Goal: Transaction & Acquisition: Download file/media

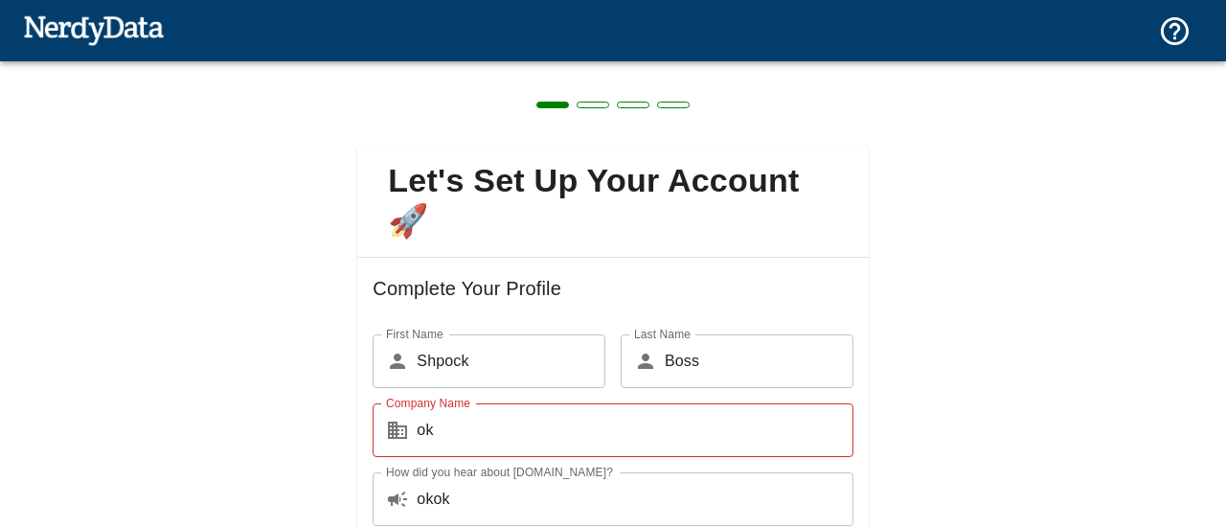
click at [900, 377] on div "Let's Set Up Your Account 🚀 Complete Your Profile First Name ​ Shpock First Nam…" at bounding box center [613, 395] width 1226 height 668
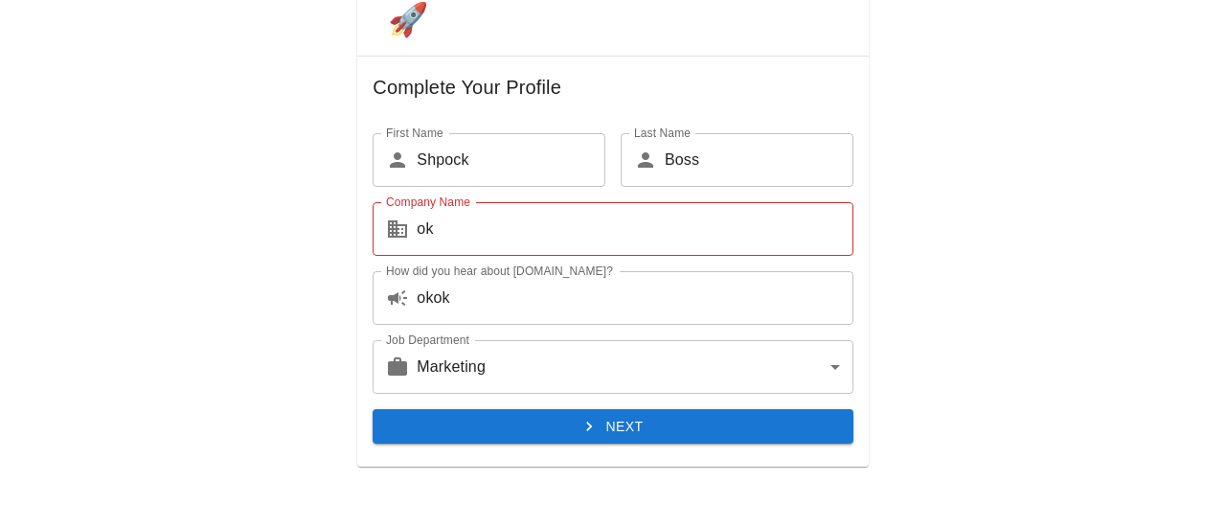
click at [673, 424] on button "Next" at bounding box center [613, 426] width 480 height 35
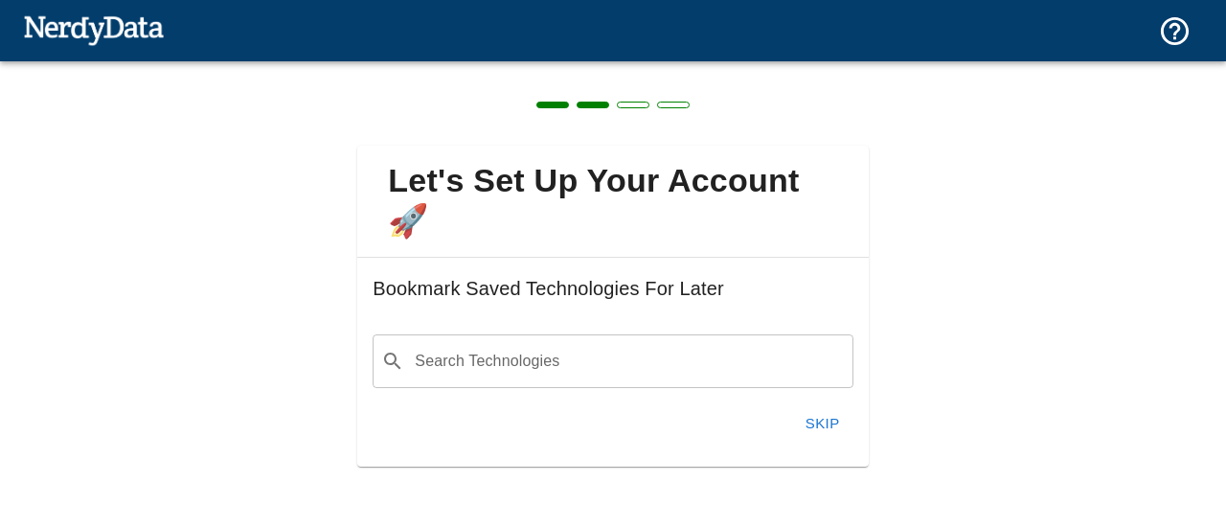
scroll to position [0, 0]
click at [836, 432] on button "Skip" at bounding box center [822, 423] width 61 height 40
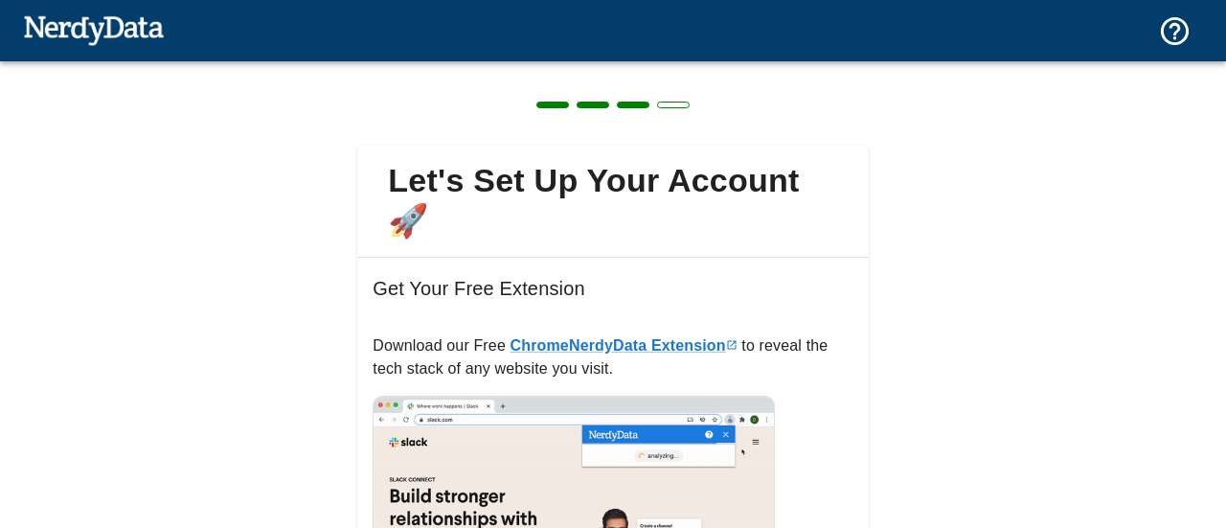
click at [747, 290] on h6 "Get Your Free Extension" at bounding box center [613, 303] width 480 height 61
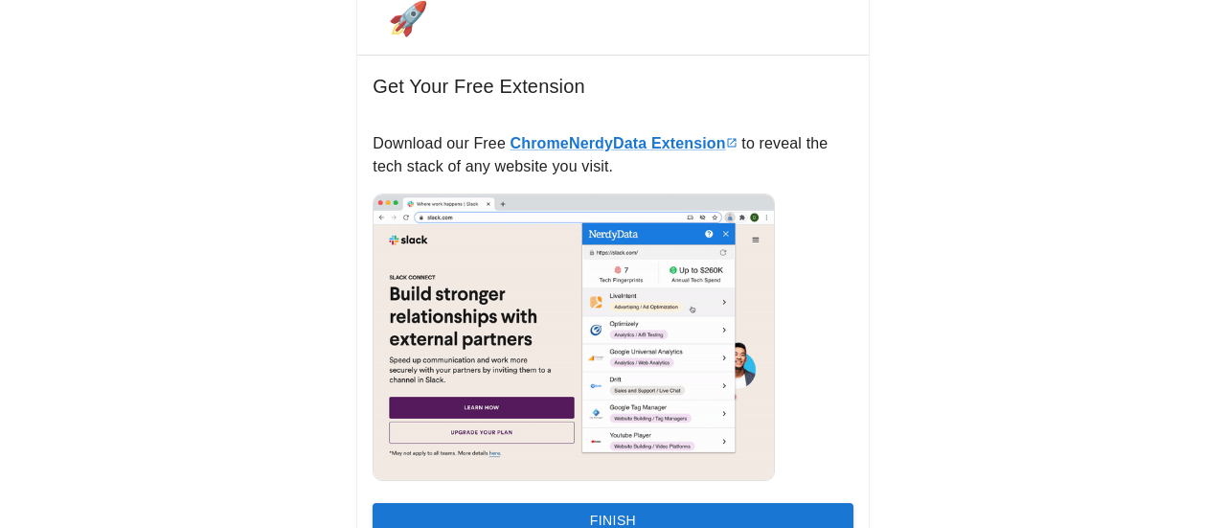
scroll to position [295, 0]
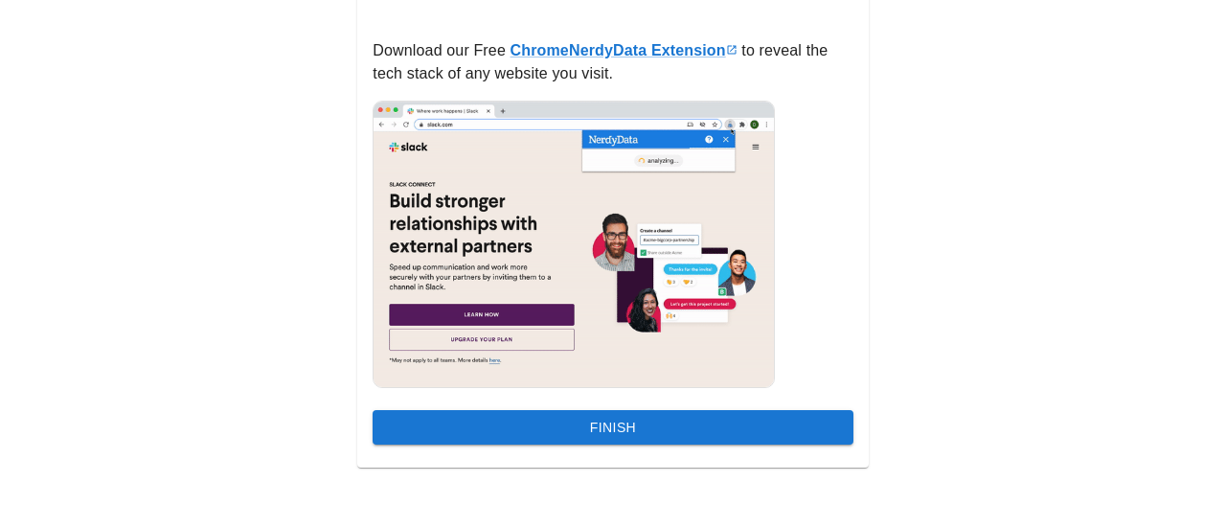
click at [546, 430] on button "Finish" at bounding box center [613, 427] width 480 height 35
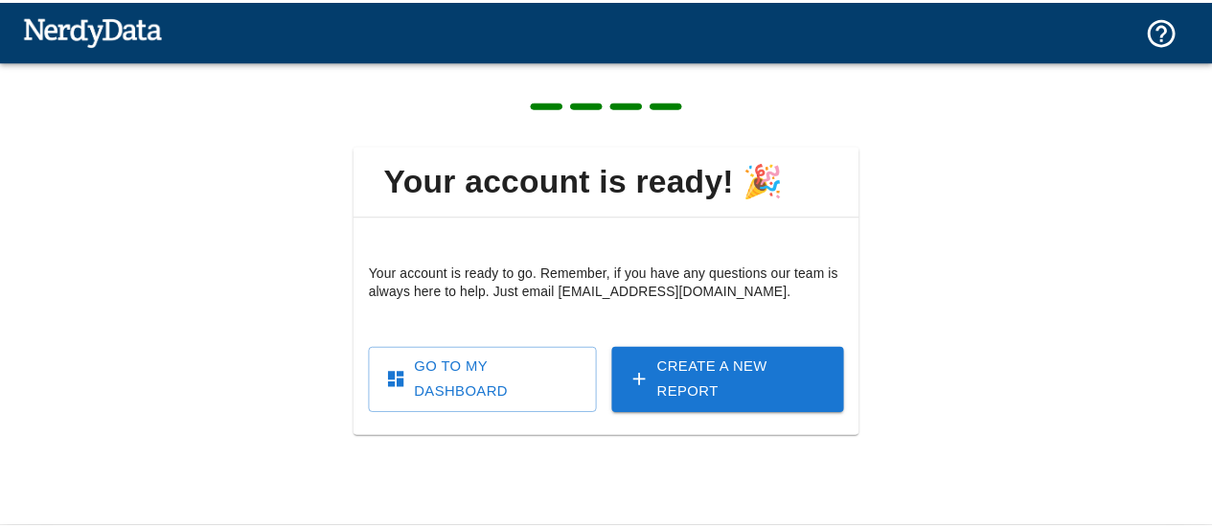
scroll to position [0, 0]
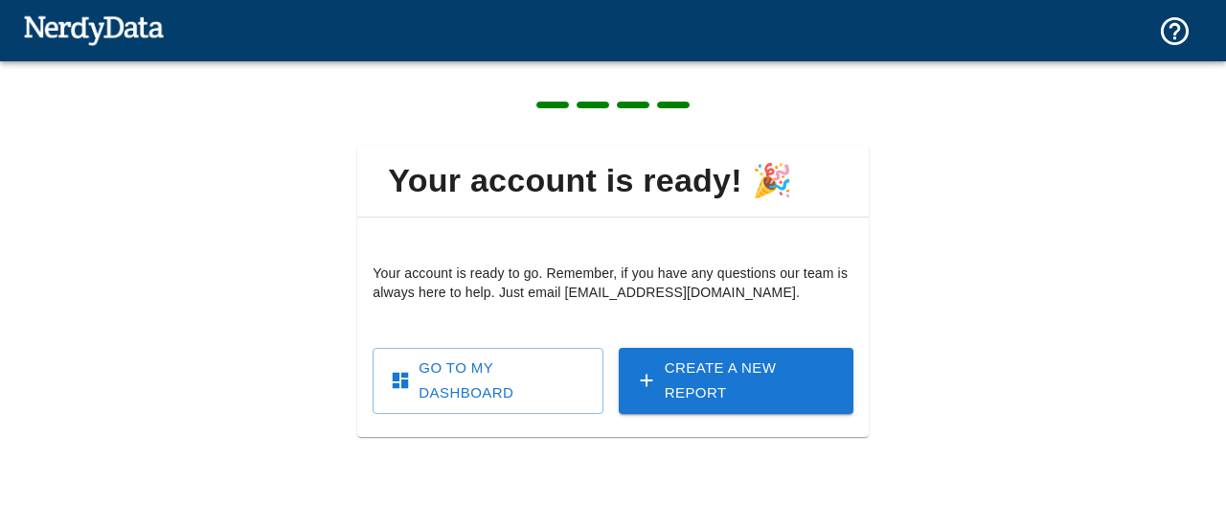
click at [541, 371] on link "Go To My Dashboard" at bounding box center [488, 381] width 230 height 66
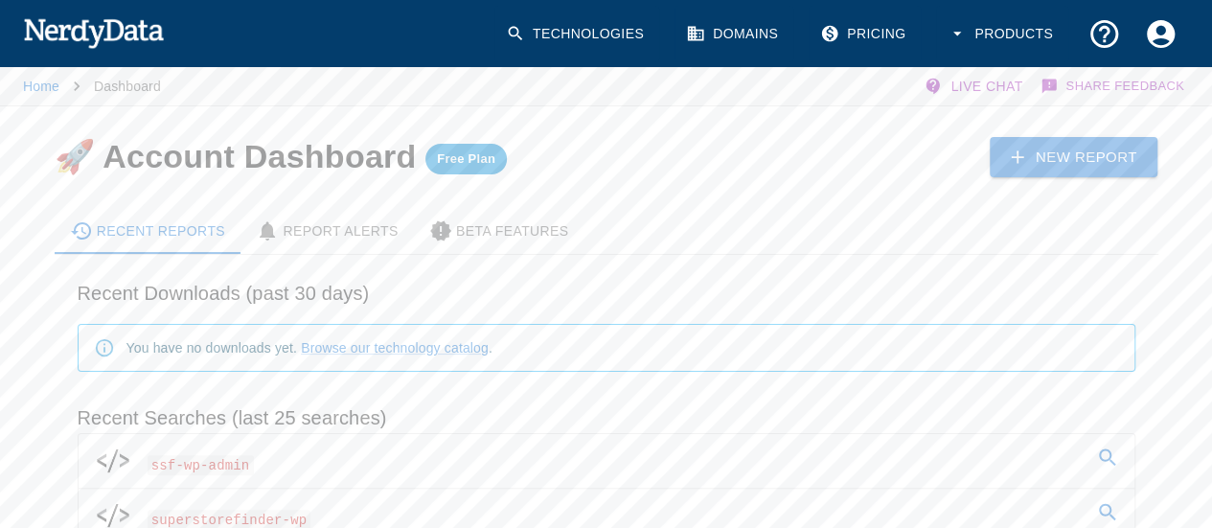
click at [225, 299] on h6 "Recent Downloads (past 30 days)" at bounding box center [606, 293] width 1057 height 31
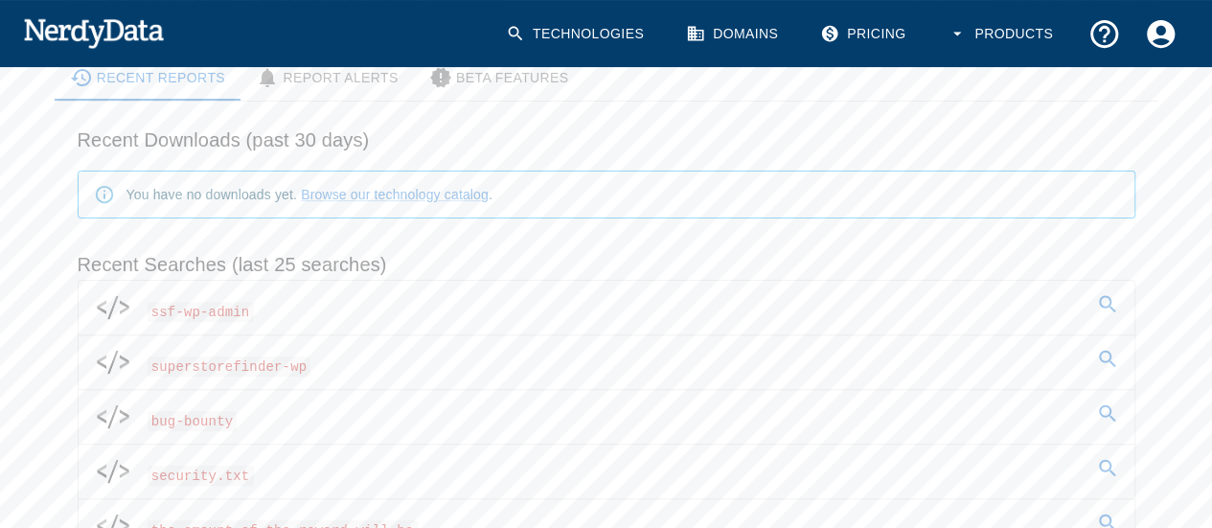
scroll to position [192, 0]
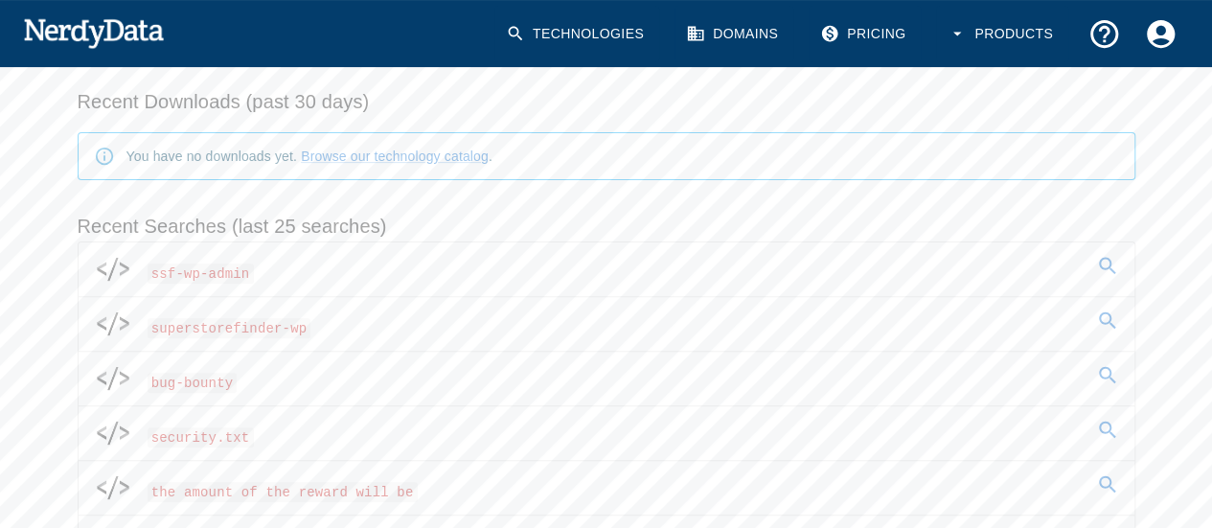
click at [257, 329] on span "superstorefinder-wp" at bounding box center [230, 328] width 164 height 20
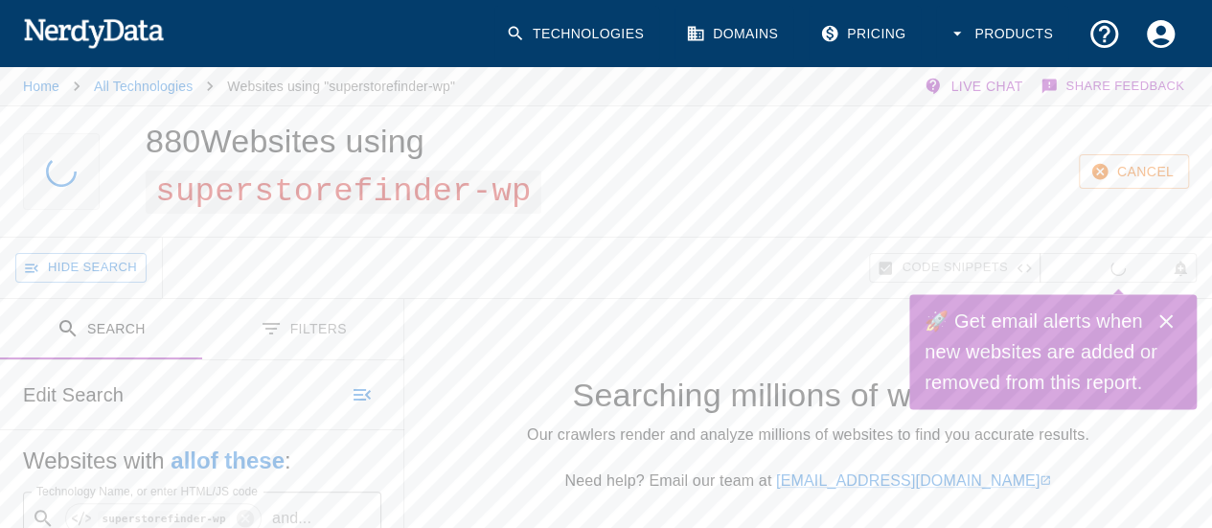
click at [897, 37] on link "Pricing" at bounding box center [864, 34] width 112 height 57
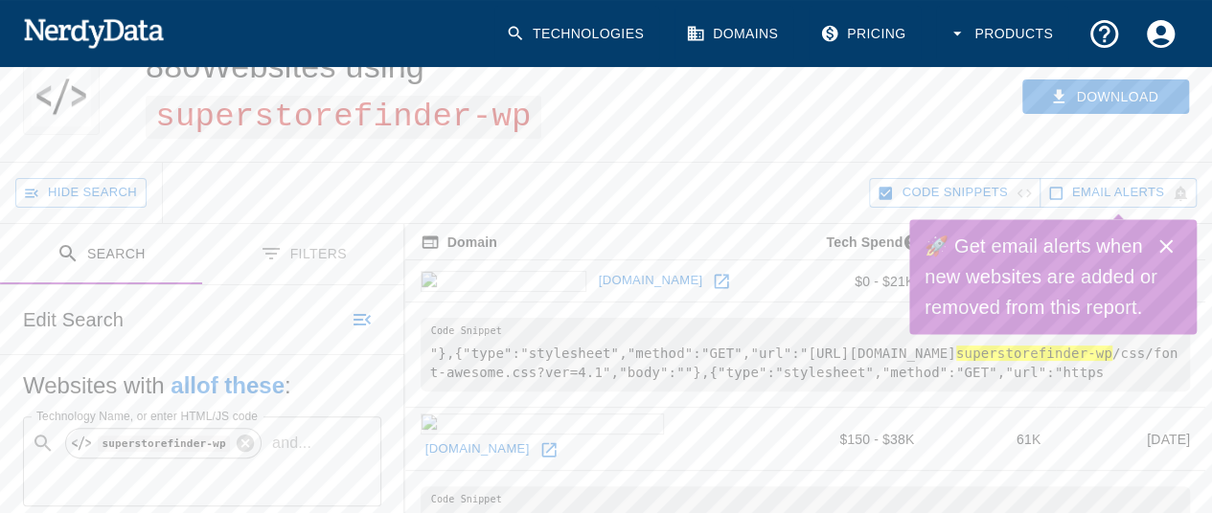
scroll to position [77, 0]
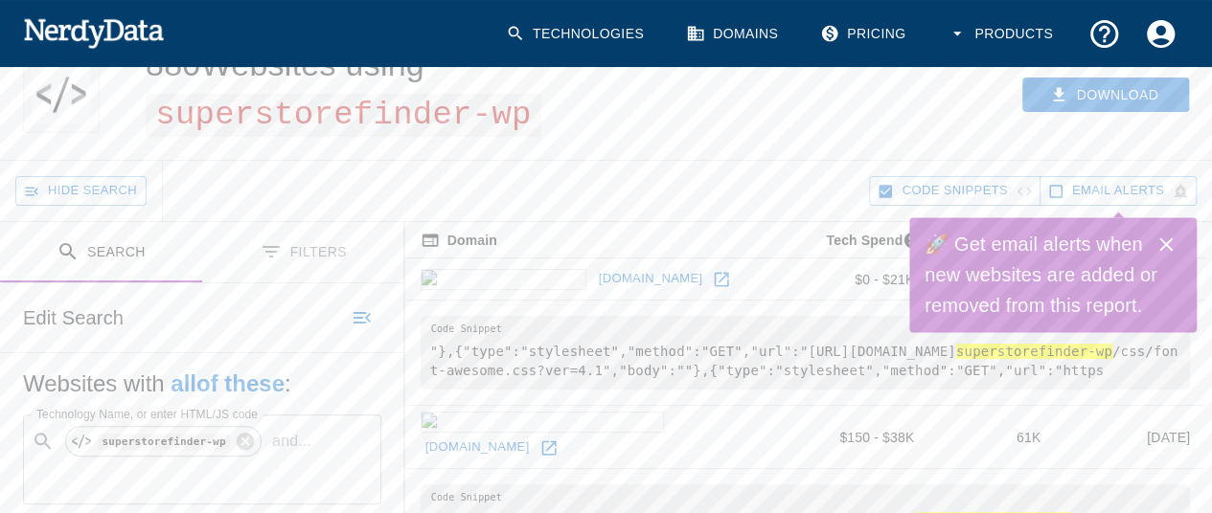
click at [810, 156] on div "Download" at bounding box center [940, 95] width 545 height 130
click at [1165, 239] on icon "Close" at bounding box center [1165, 244] width 23 height 23
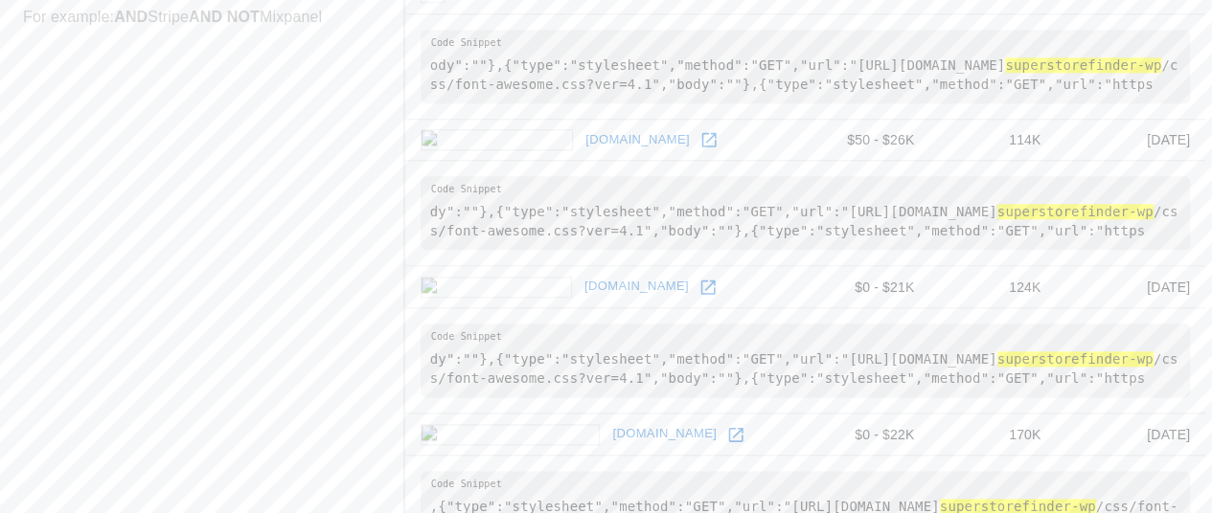
scroll to position [1423, 0]
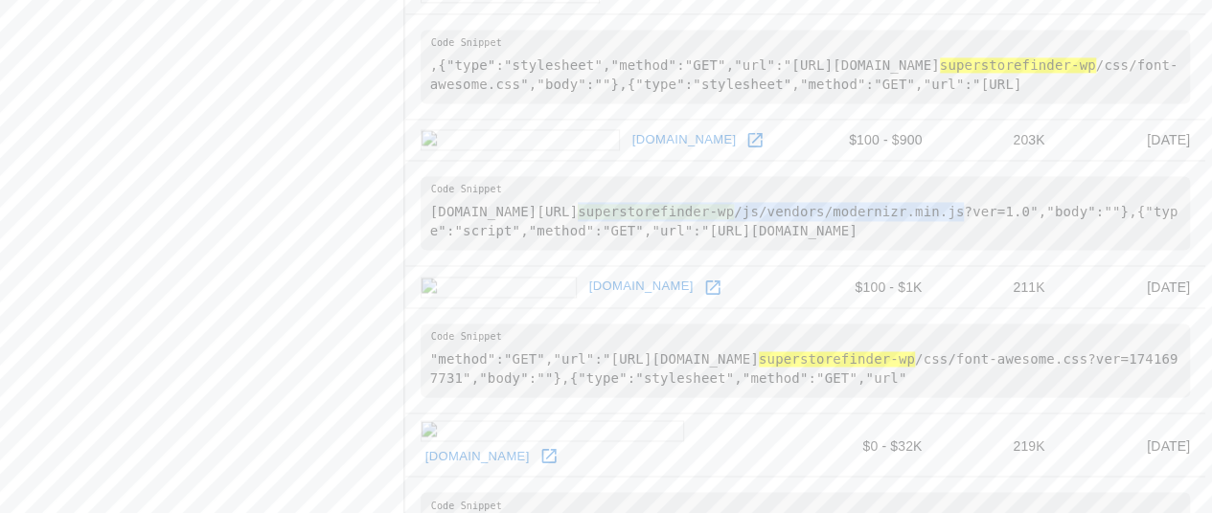
drag, startPoint x: 692, startPoint y: 327, endPoint x: 1044, endPoint y: 332, distance: 352.5
click at [1044, 250] on pre "ranslandllc.com/wp-content/plugins/ superstorefinder-wp /js/vendors/modernizr.m…" at bounding box center [804, 213] width 769 height 74
copy pre "superstorefinder-wp /js/vendors/modernizr.min.js"
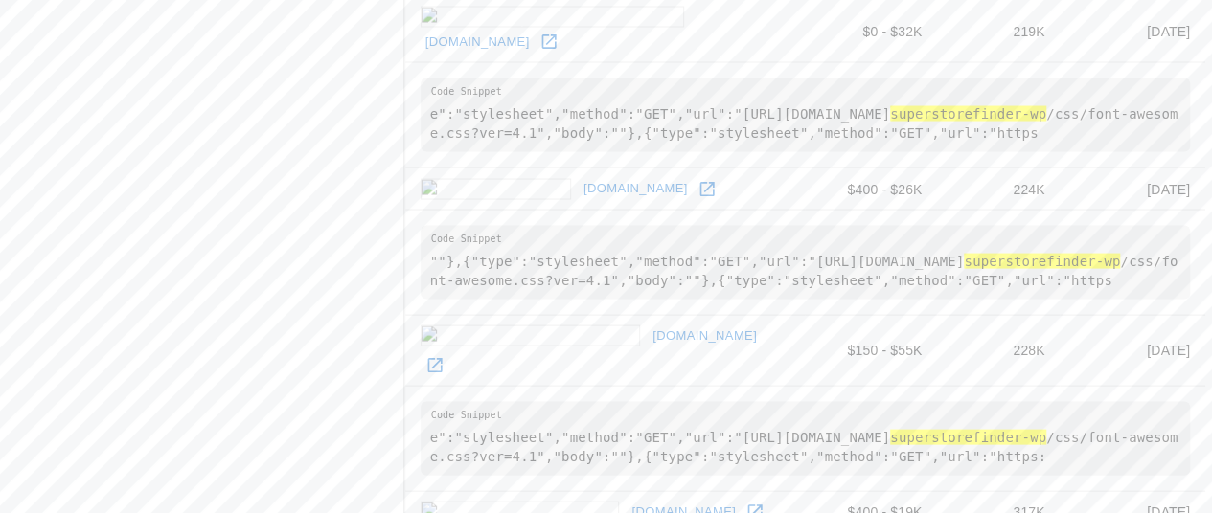
click at [316, 300] on div "Search Filters Edit Search Websites with all of these : Technology Name, or ent…" at bounding box center [202, 398] width 404 height 3873
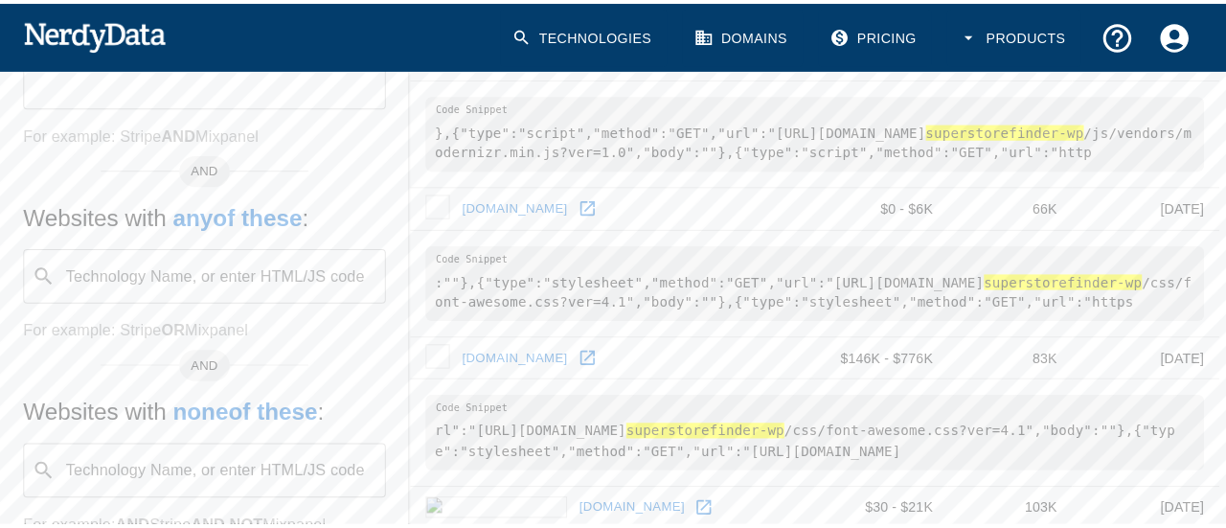
scroll to position [0, 0]
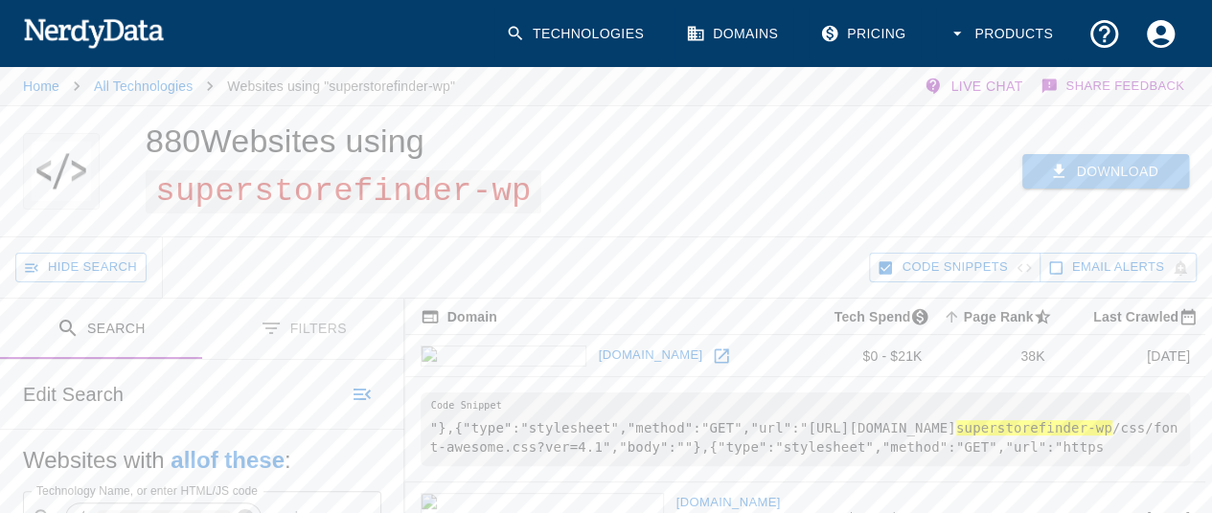
click at [1096, 162] on button "Download" at bounding box center [1105, 171] width 167 height 35
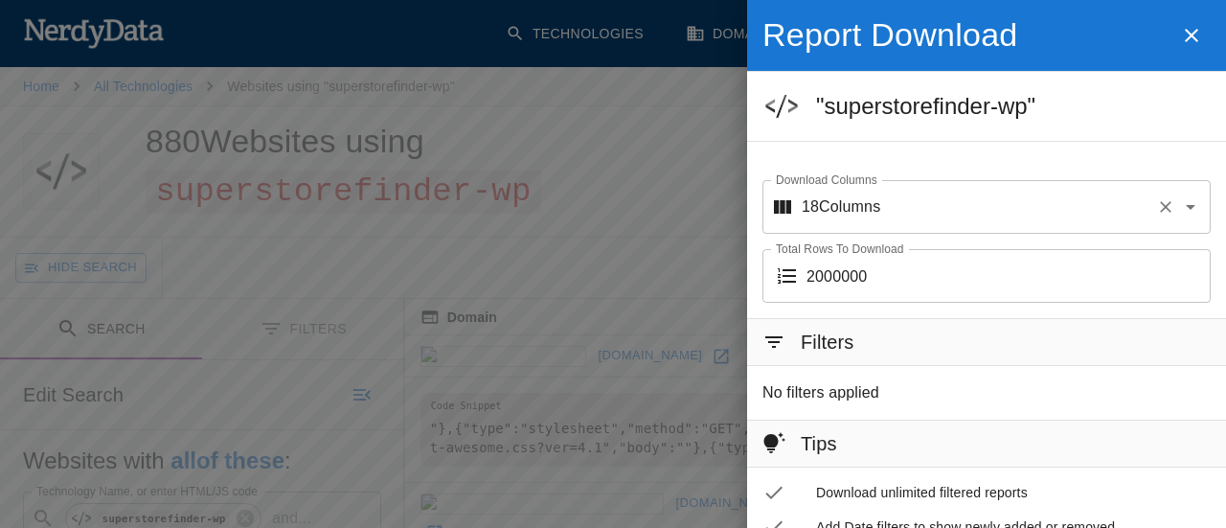
click at [975, 210] on input "Download Columns" at bounding box center [1014, 207] width 268 height 36
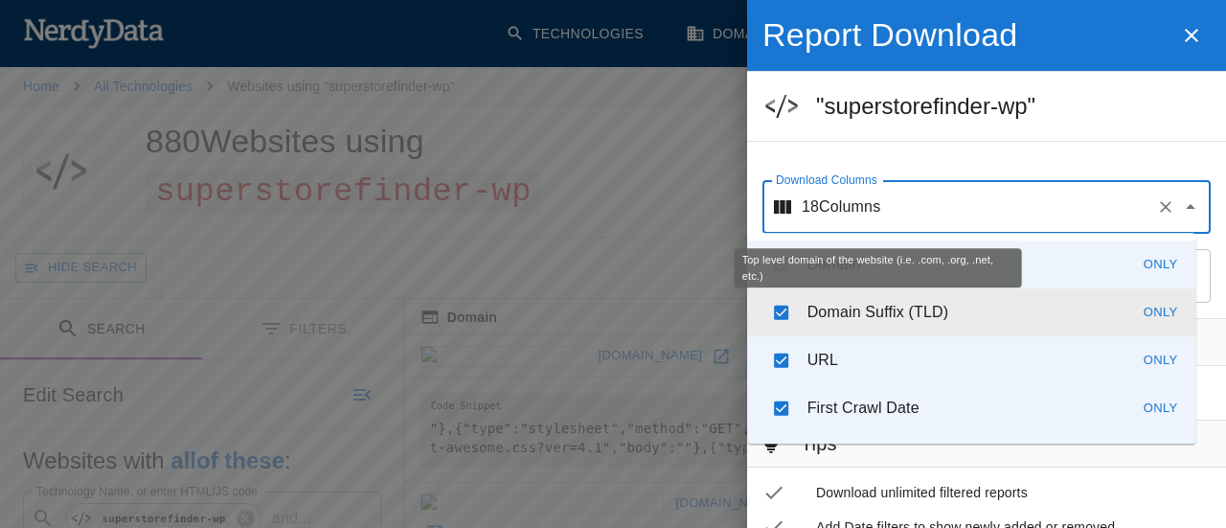
click at [811, 311] on p "Domain Suffix (TLD)" at bounding box center [877, 312] width 141 height 23
checkbox input "false"
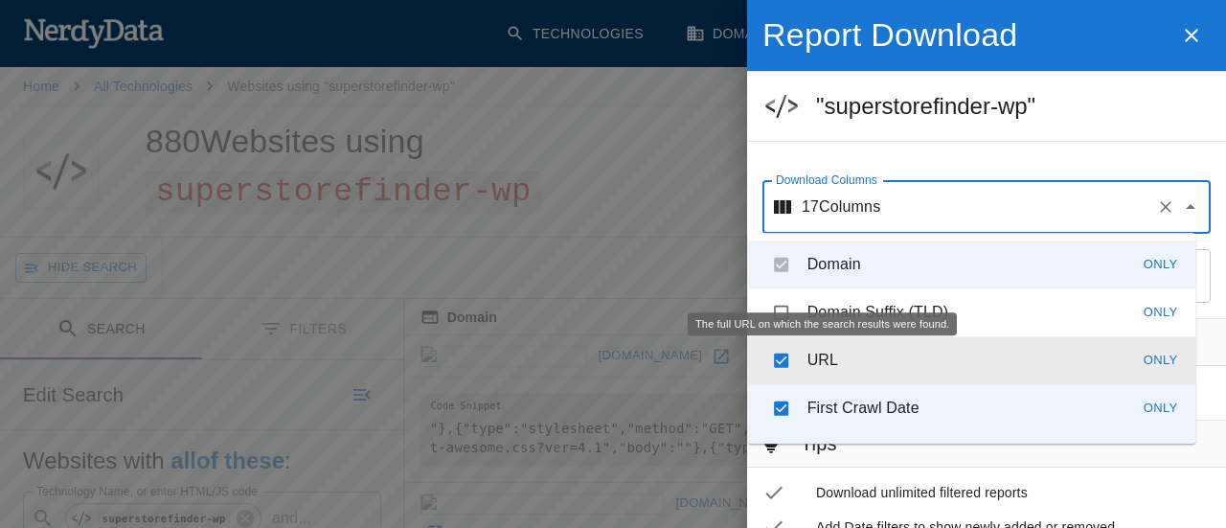
click at [813, 362] on p "URL" at bounding box center [822, 360] width 31 height 23
checkbox input "false"
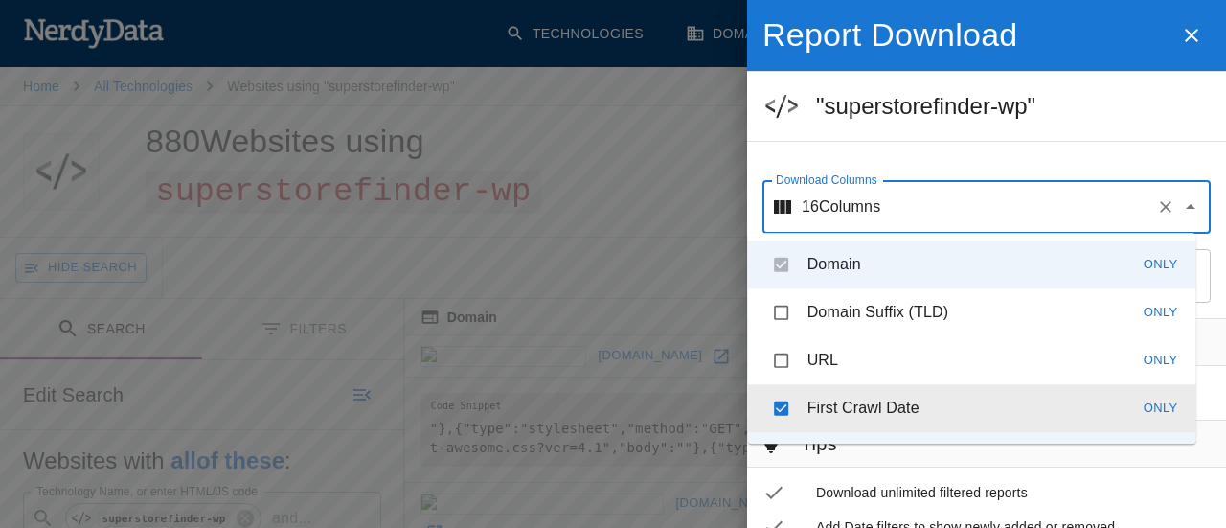
click at [812, 388] on li "First Crawl Date Only" at bounding box center [972, 408] width 448 height 48
checkbox input "false"
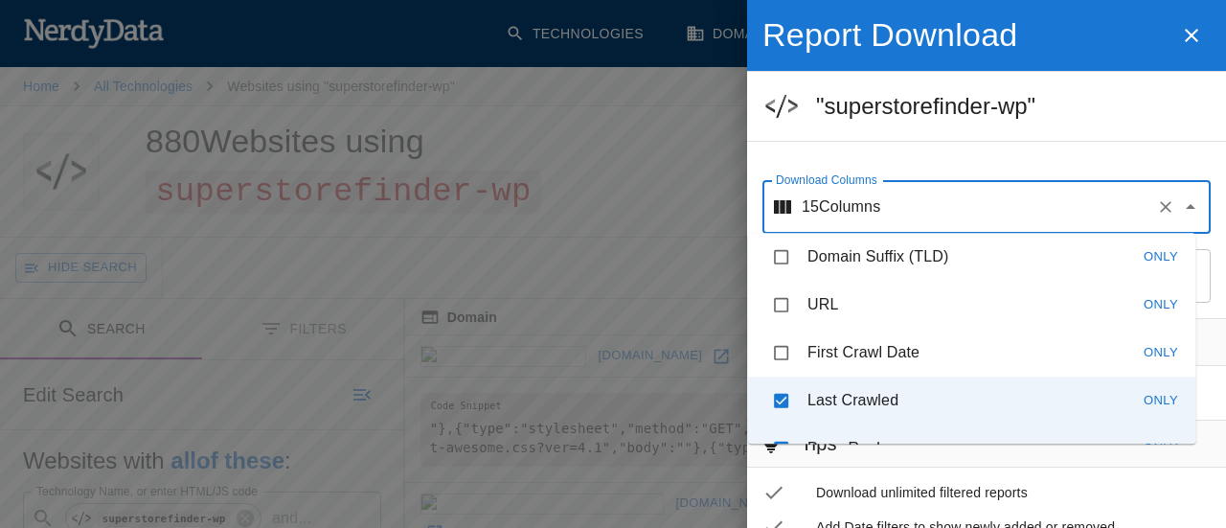
scroll to position [8, 0]
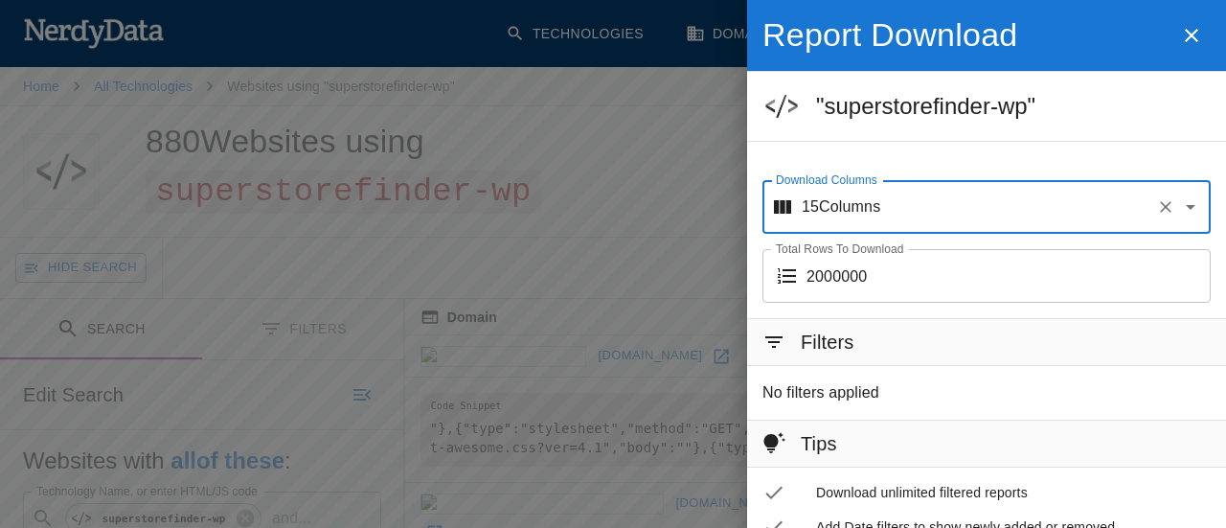
click at [820, 232] on div "15 Columns Download Columns" at bounding box center [986, 207] width 448 height 54
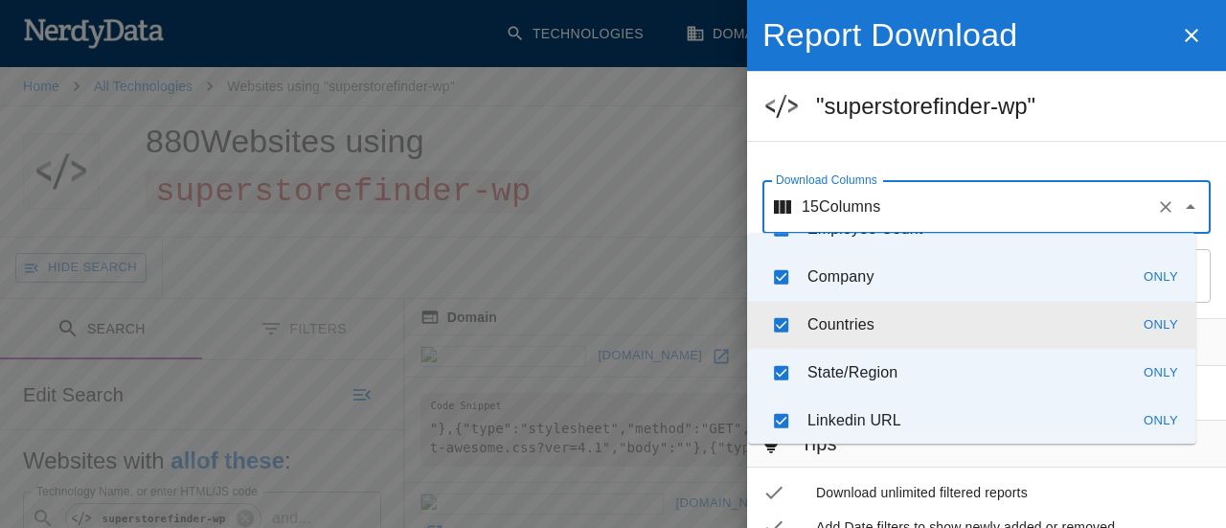
scroll to position [658, 0]
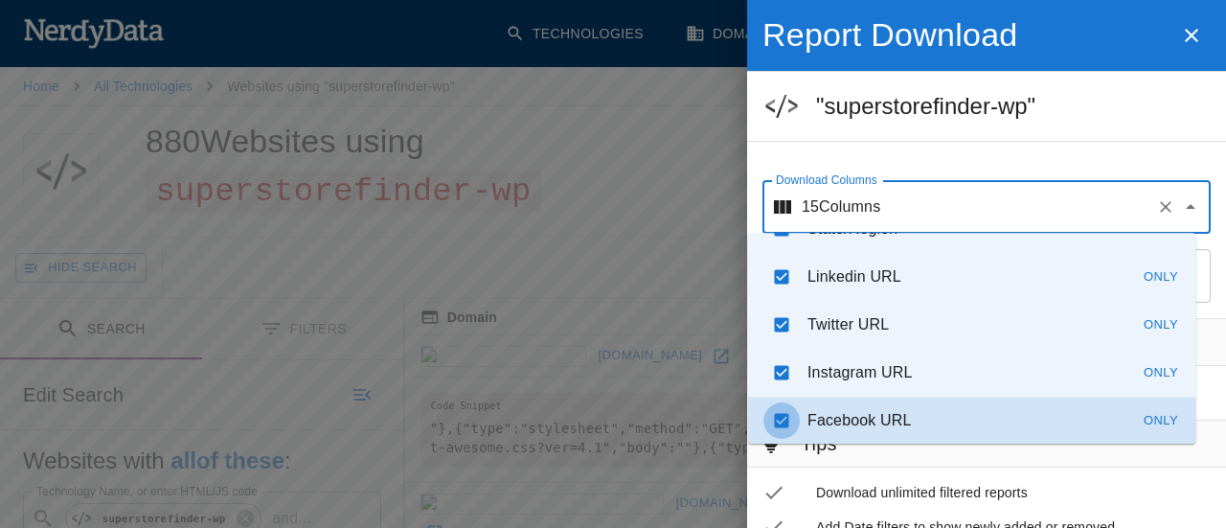
click at [781, 420] on input "checkbox" at bounding box center [781, 420] width 36 height 36
checkbox input "true"
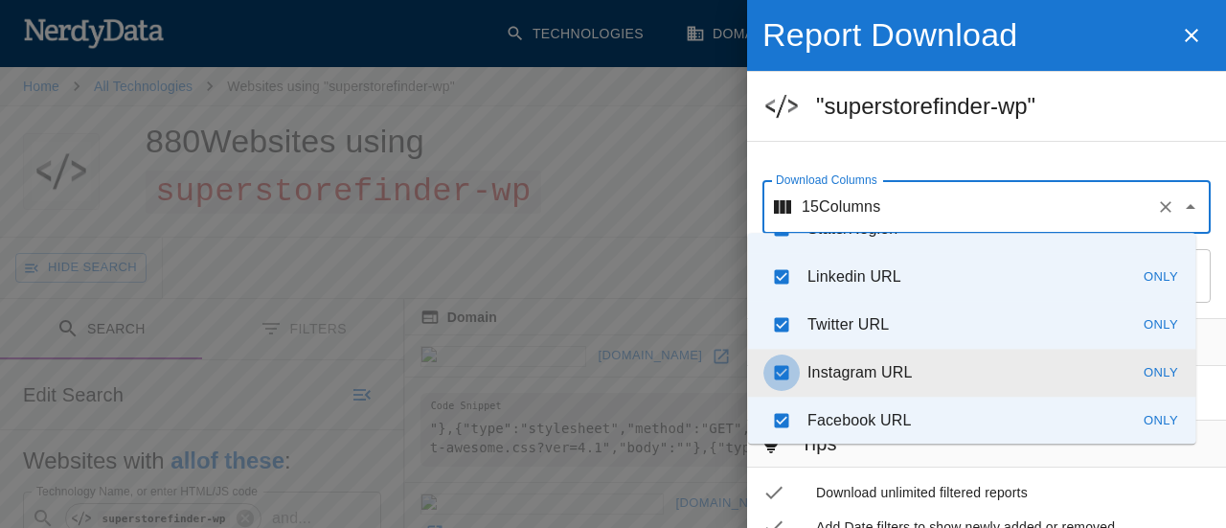
click at [777, 371] on input "checkbox" at bounding box center [781, 372] width 36 height 36
checkbox input "false"
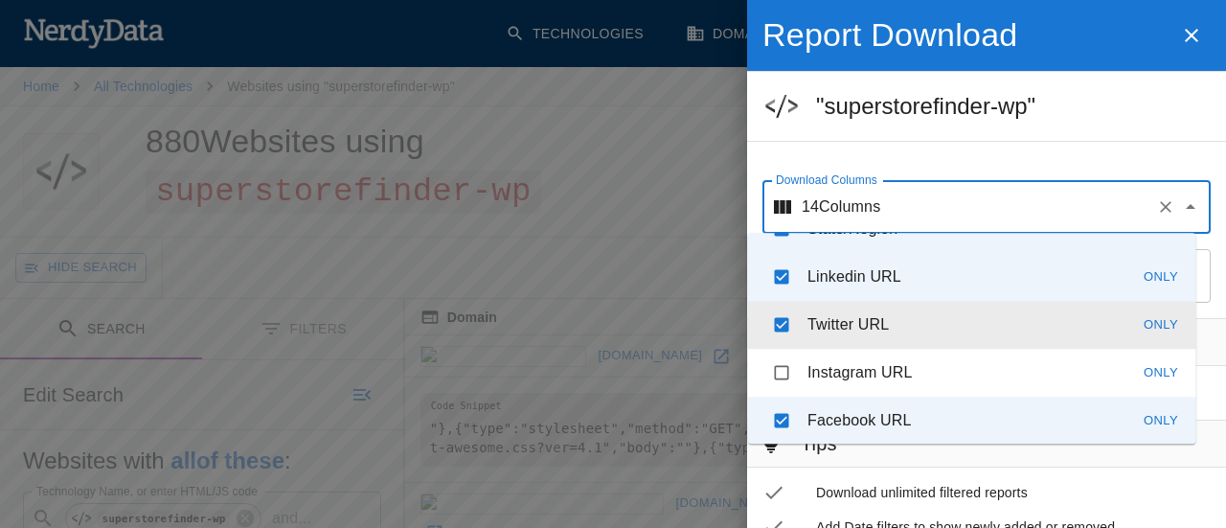
click at [779, 332] on input "checkbox" at bounding box center [781, 325] width 36 height 36
checkbox input "false"
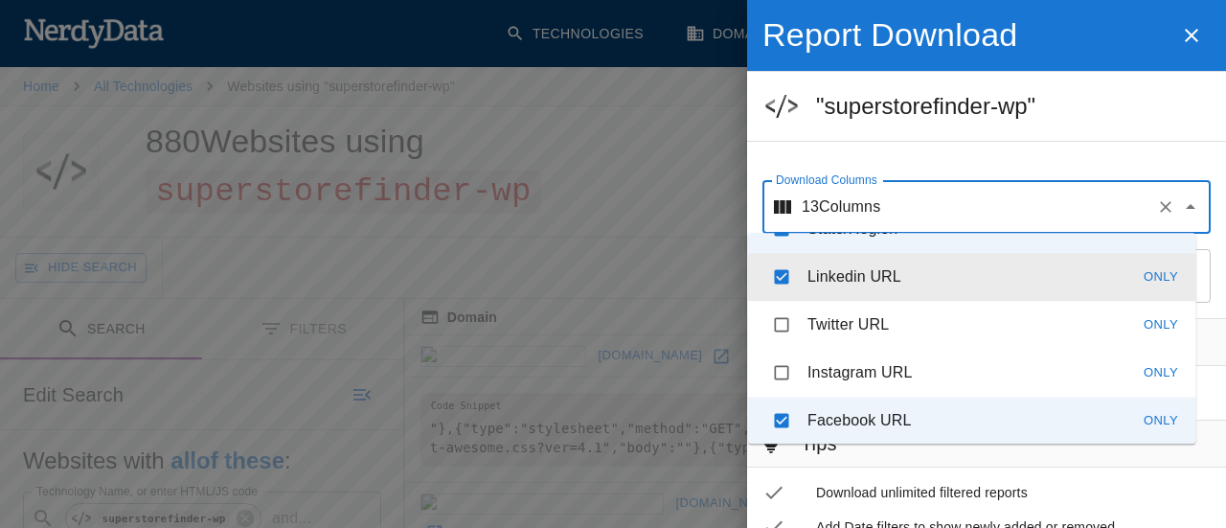
click at [779, 283] on input "checkbox" at bounding box center [781, 277] width 36 height 36
checkbox input "false"
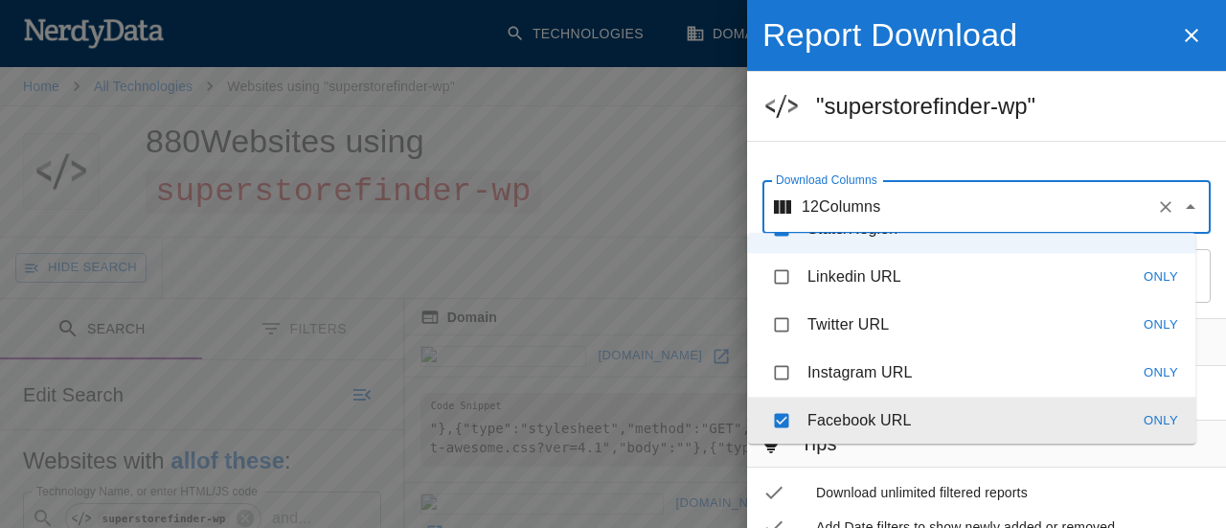
click at [776, 422] on input "checkbox" at bounding box center [781, 420] width 36 height 36
checkbox input "false"
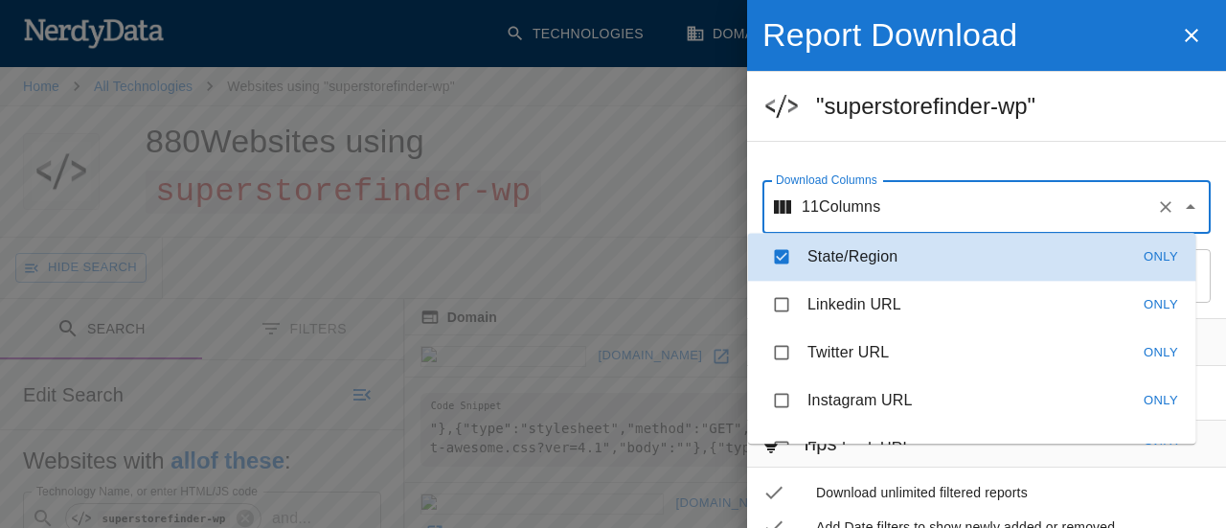
scroll to position [582, 0]
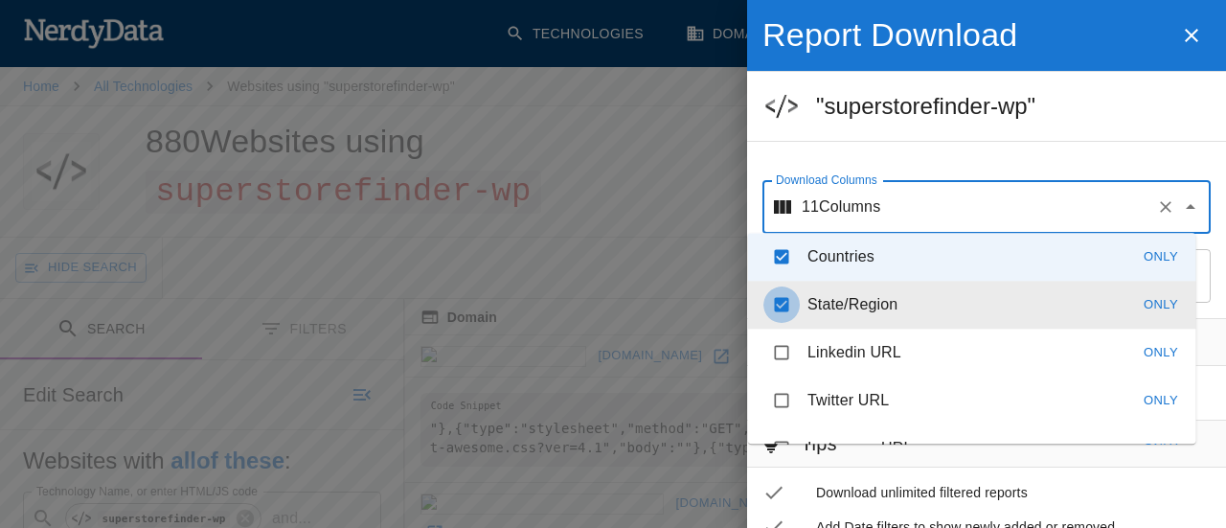
click at [777, 311] on input "checkbox" at bounding box center [781, 304] width 36 height 36
checkbox input "false"
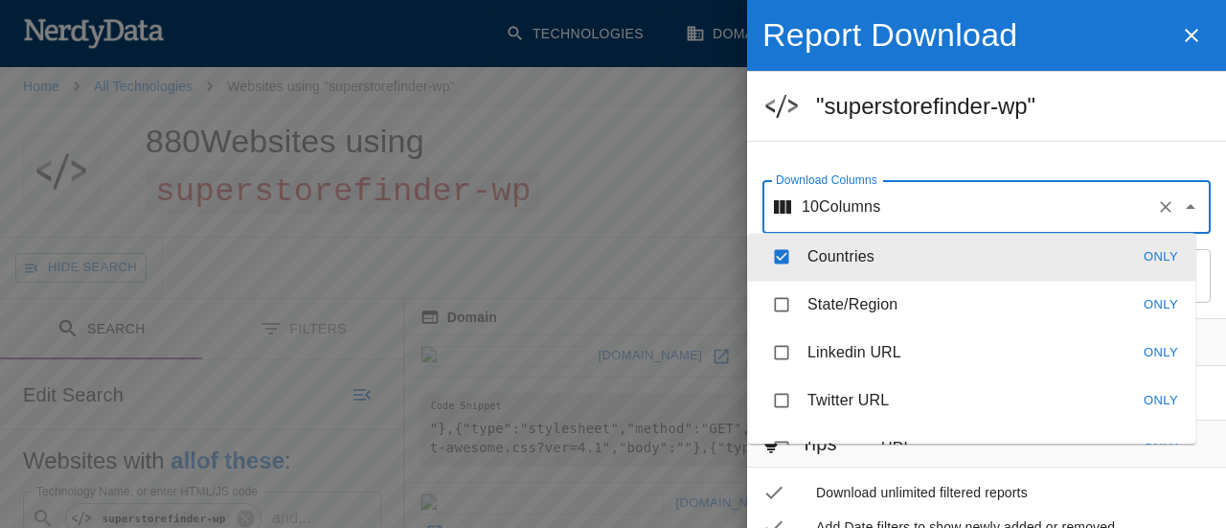
click at [783, 254] on input "checkbox" at bounding box center [781, 257] width 36 height 36
checkbox input "false"
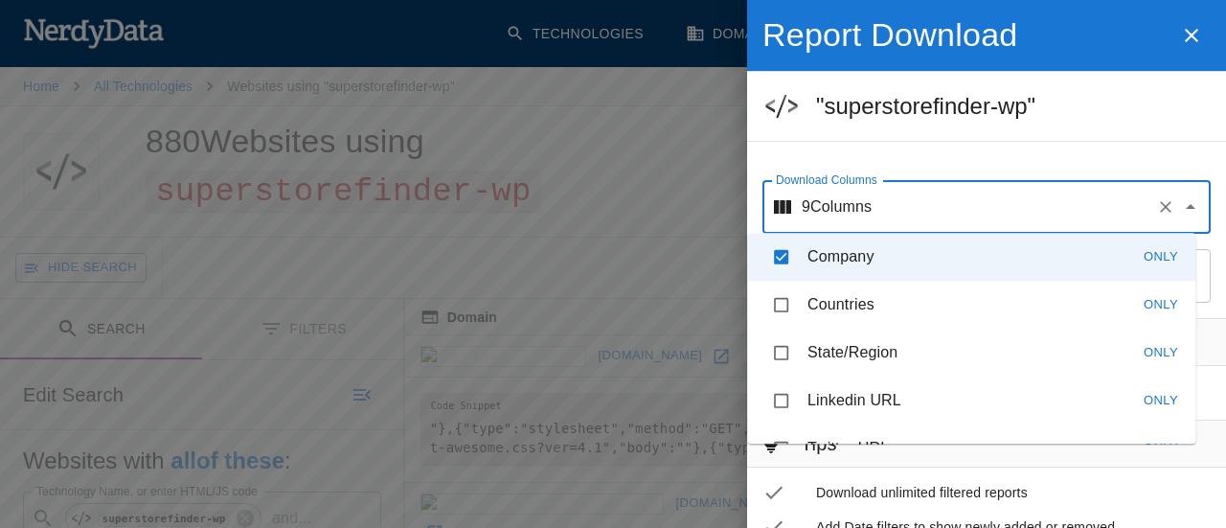
scroll to position [487, 0]
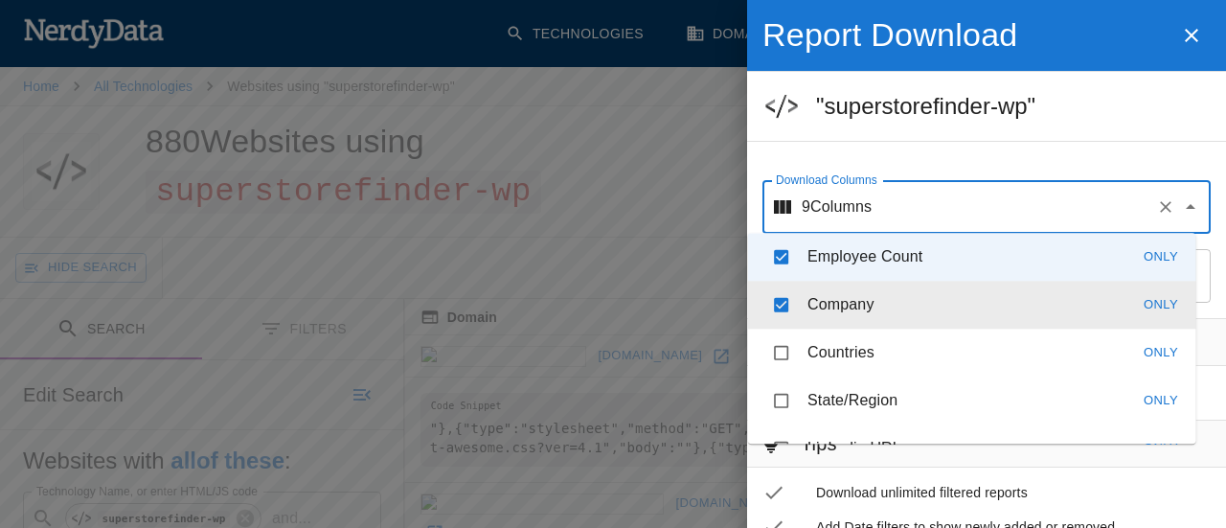
click at [779, 307] on input "checkbox" at bounding box center [781, 304] width 36 height 36
checkbox input "false"
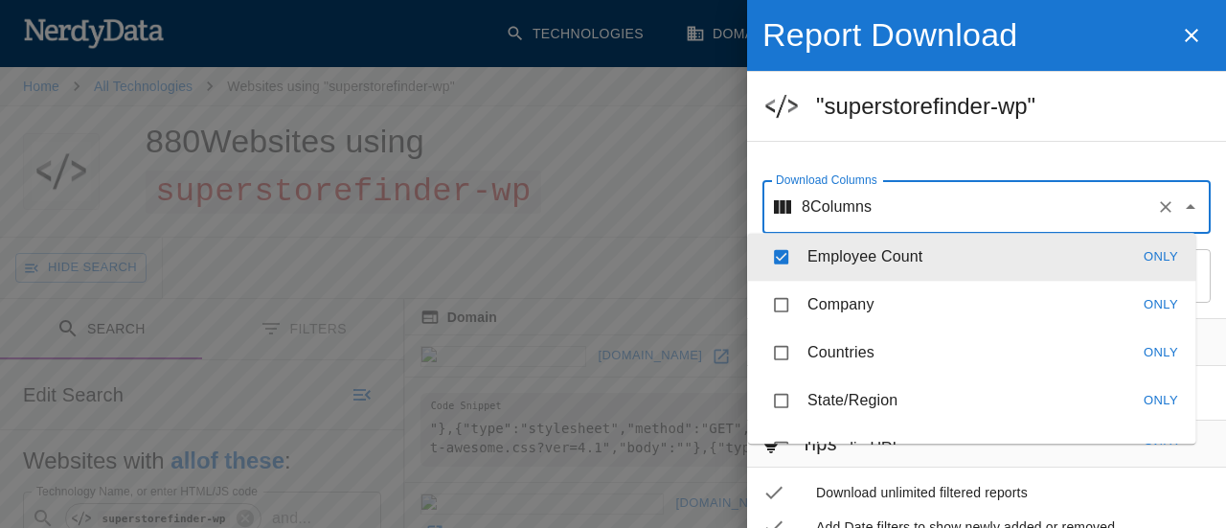
click at [781, 265] on input "checkbox" at bounding box center [781, 257] width 36 height 36
checkbox input "false"
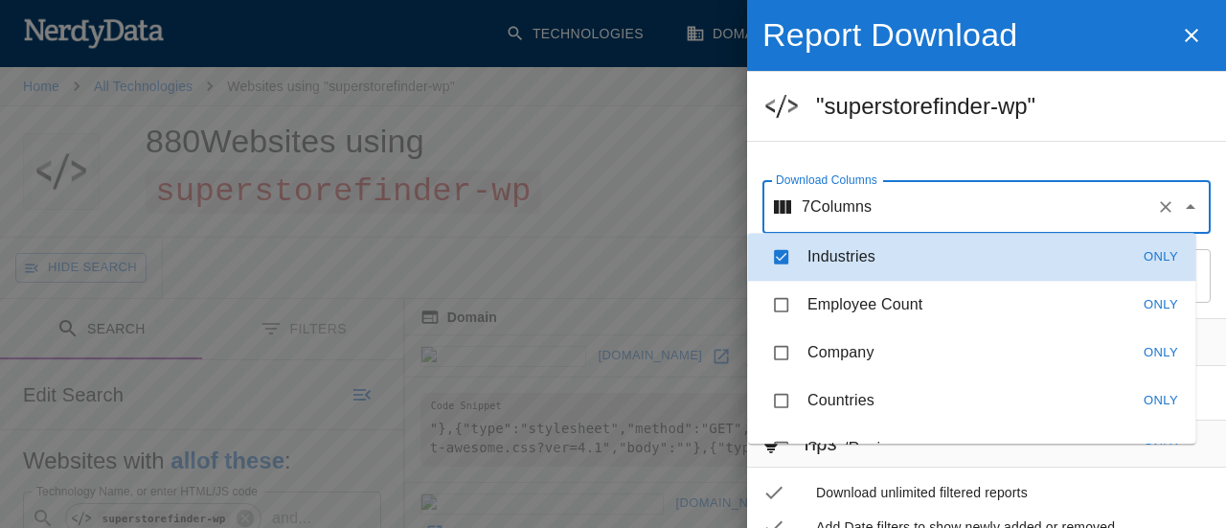
scroll to position [391, 0]
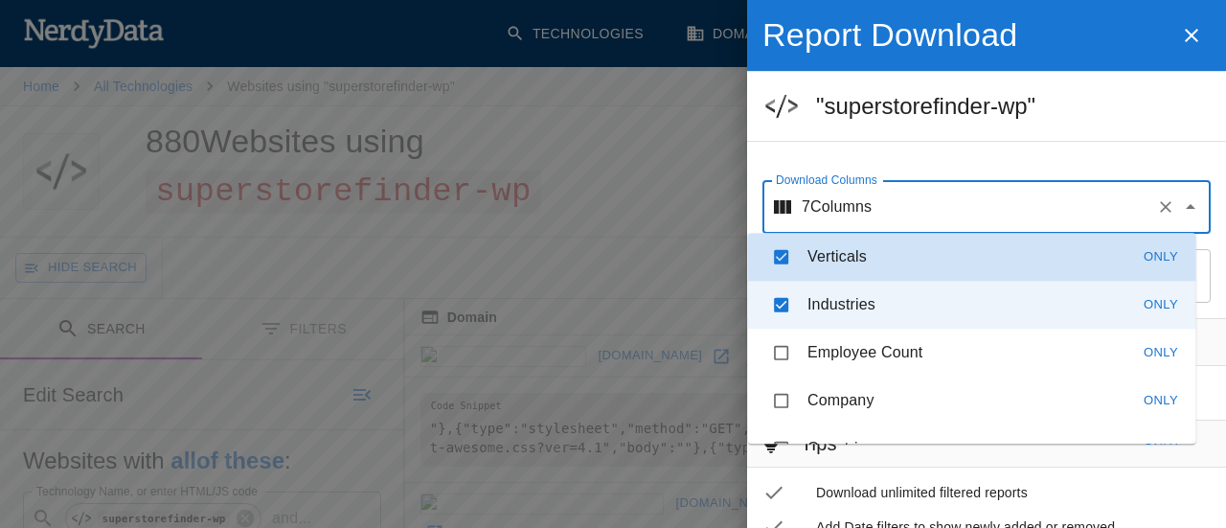
click at [781, 265] on input "checkbox" at bounding box center [781, 257] width 36 height 36
checkbox input "false"
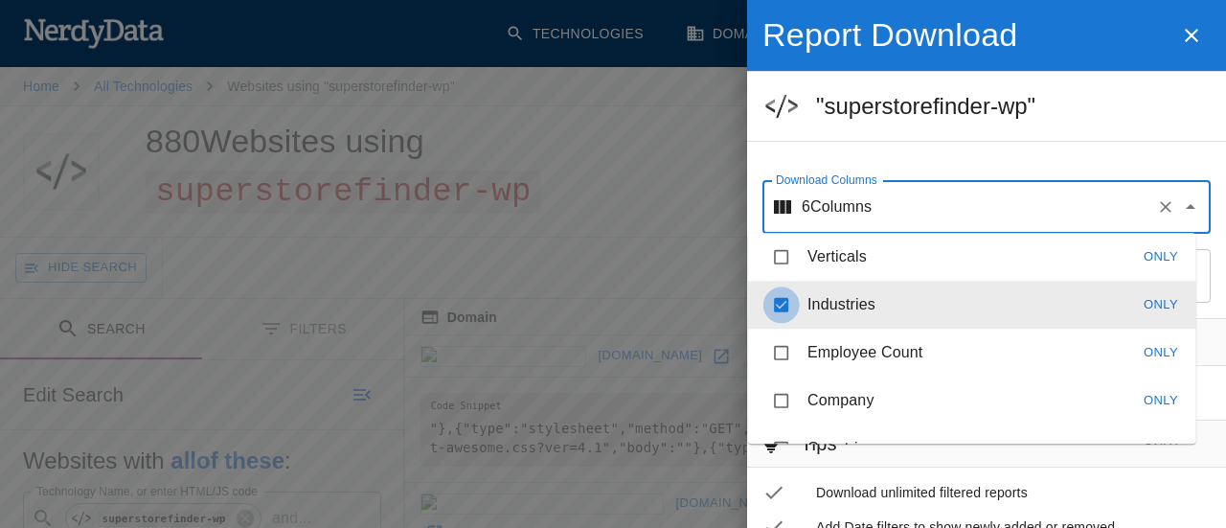
click at [778, 300] on input "checkbox" at bounding box center [781, 304] width 36 height 36
checkbox input "false"
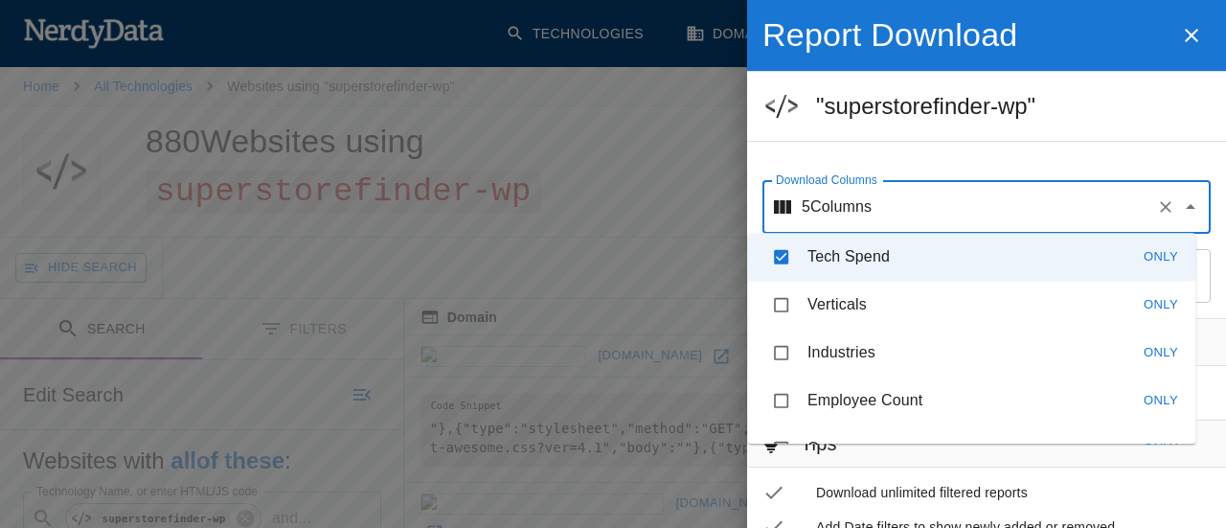
scroll to position [295, 0]
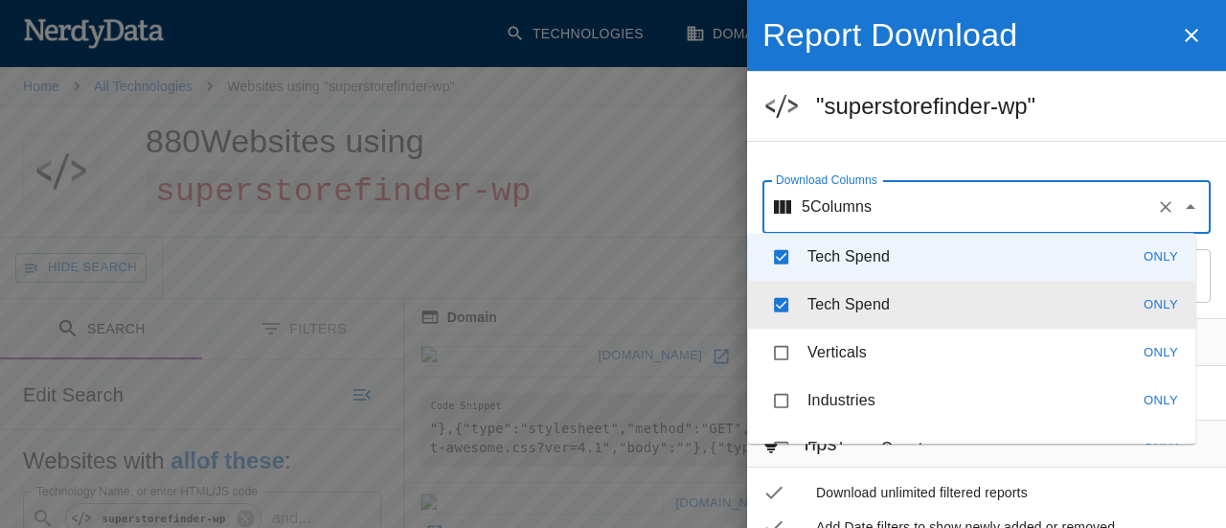
click at [781, 300] on input "checkbox" at bounding box center [781, 304] width 36 height 36
checkbox input "false"
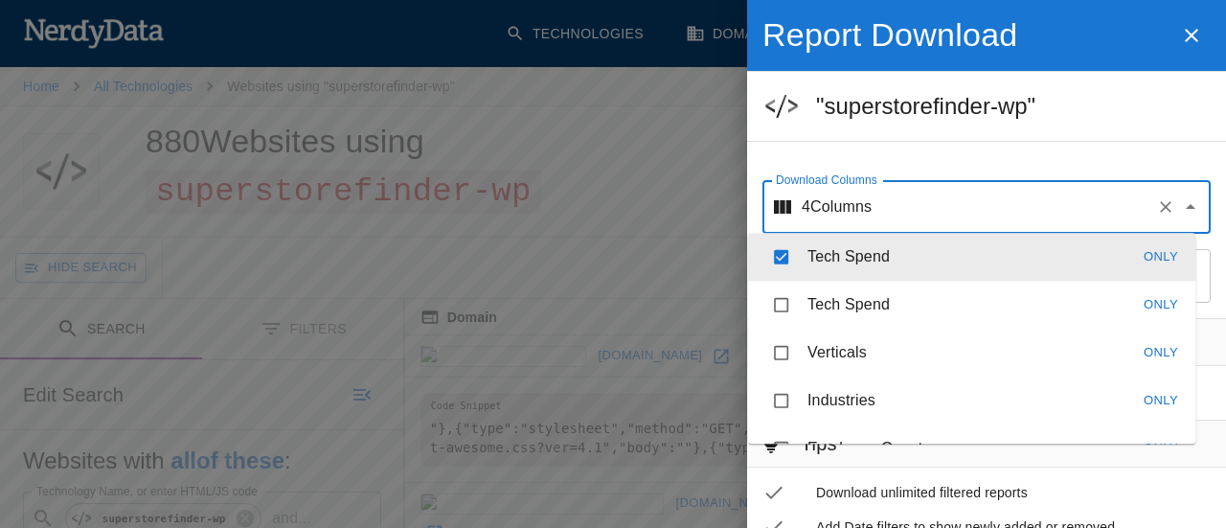
click at [780, 266] on input "checkbox" at bounding box center [781, 257] width 36 height 36
checkbox input "false"
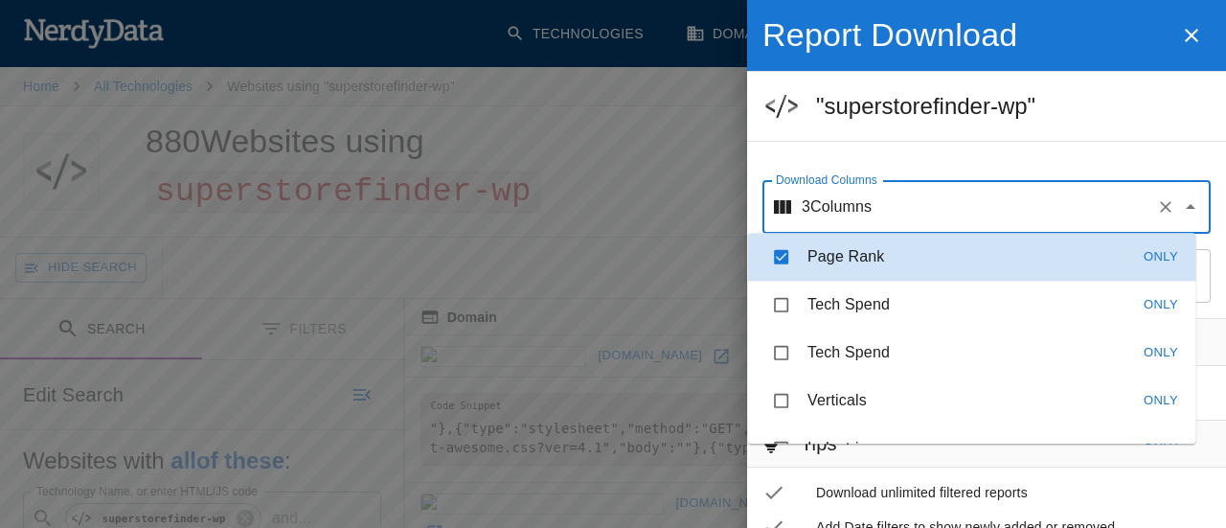
click at [780, 266] on input "checkbox" at bounding box center [781, 257] width 36 height 36
checkbox input "false"
click at [780, 266] on input "checkbox" at bounding box center [781, 257] width 36 height 36
checkbox input "false"
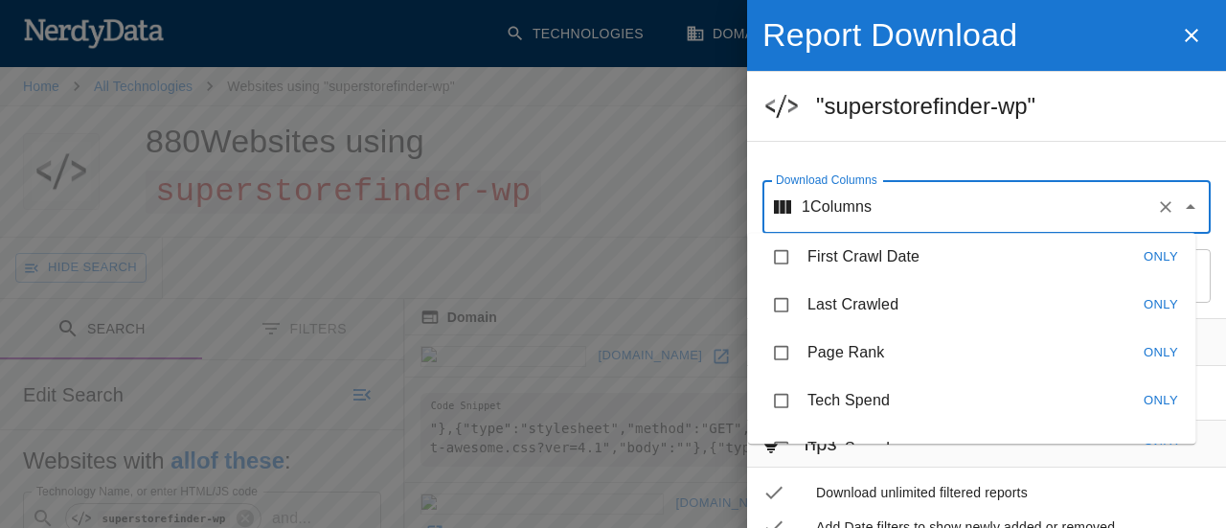
scroll to position [666, 0]
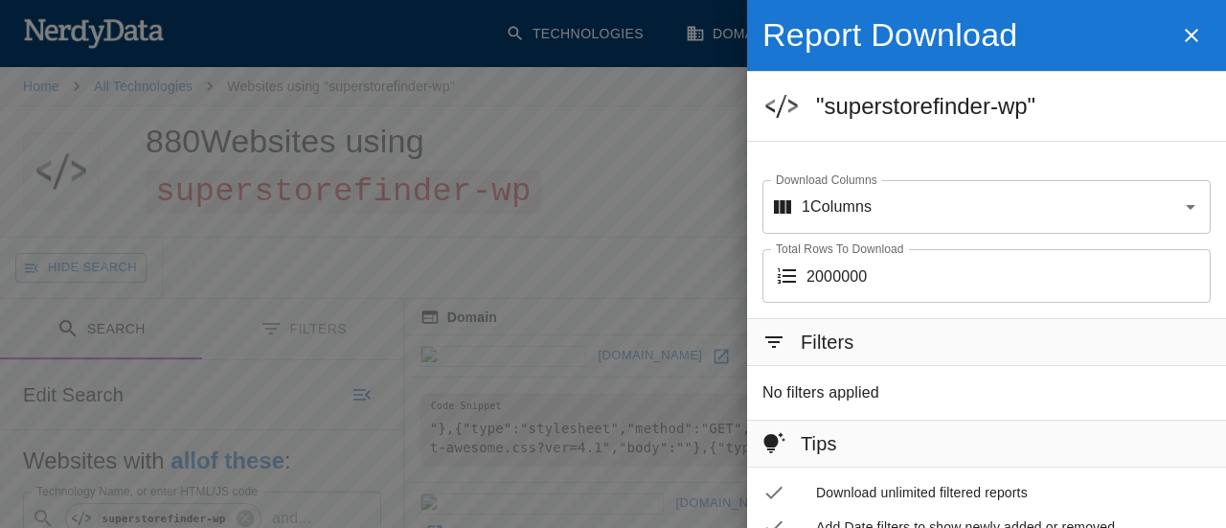
click at [1040, 125] on ul ""superstorefinder-wp"" at bounding box center [986, 106] width 479 height 69
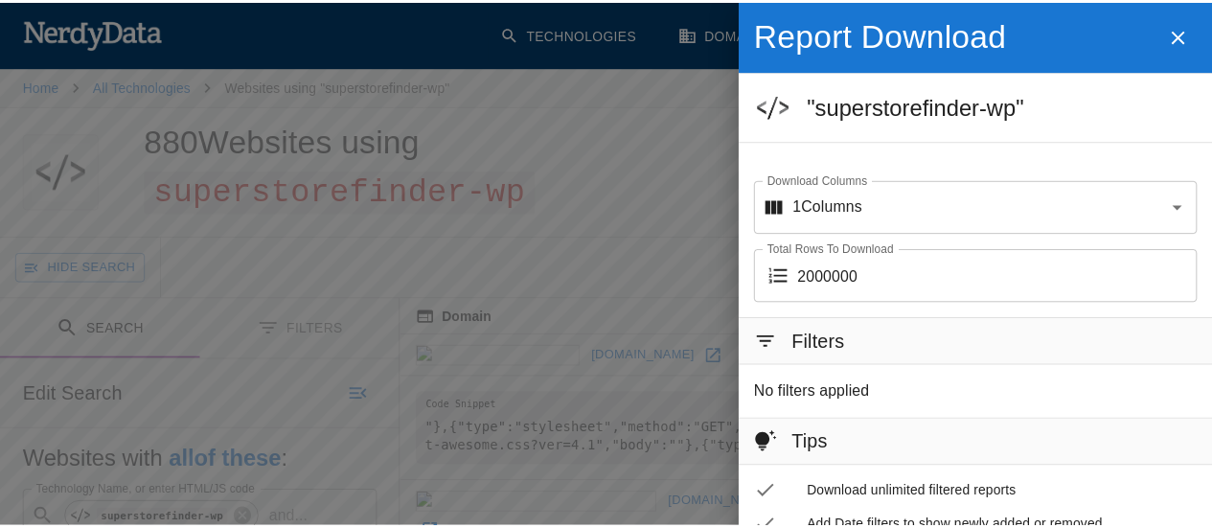
scroll to position [137, 0]
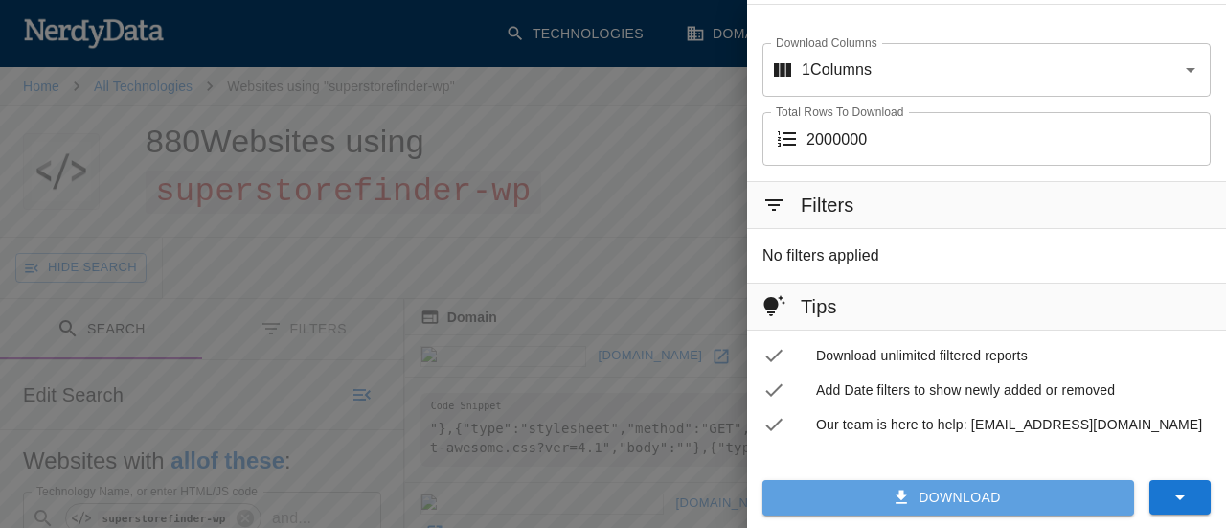
click at [947, 483] on button "Download" at bounding box center [948, 497] width 372 height 35
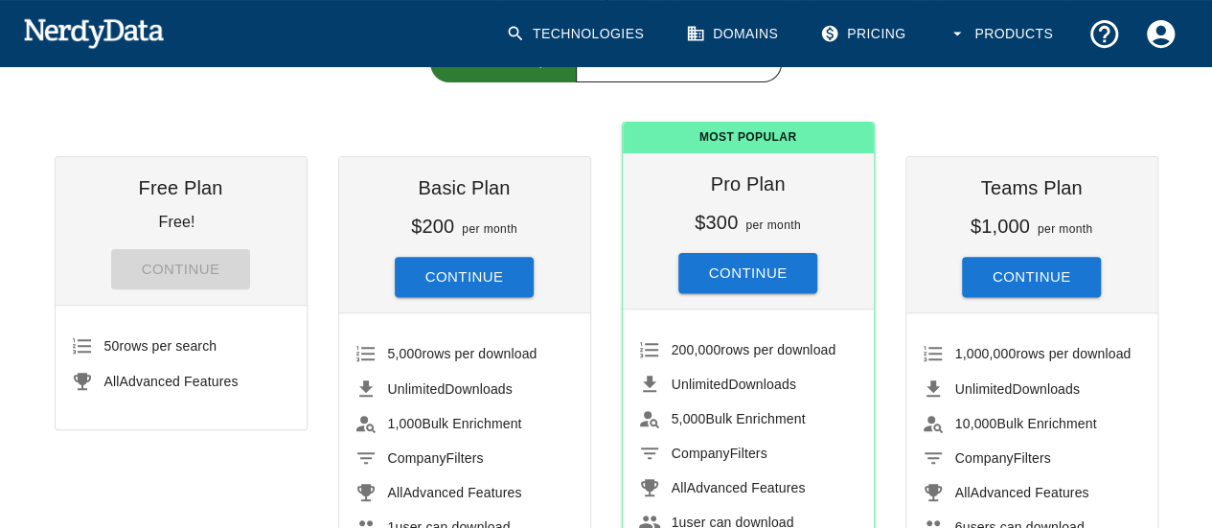
scroll to position [194, 0]
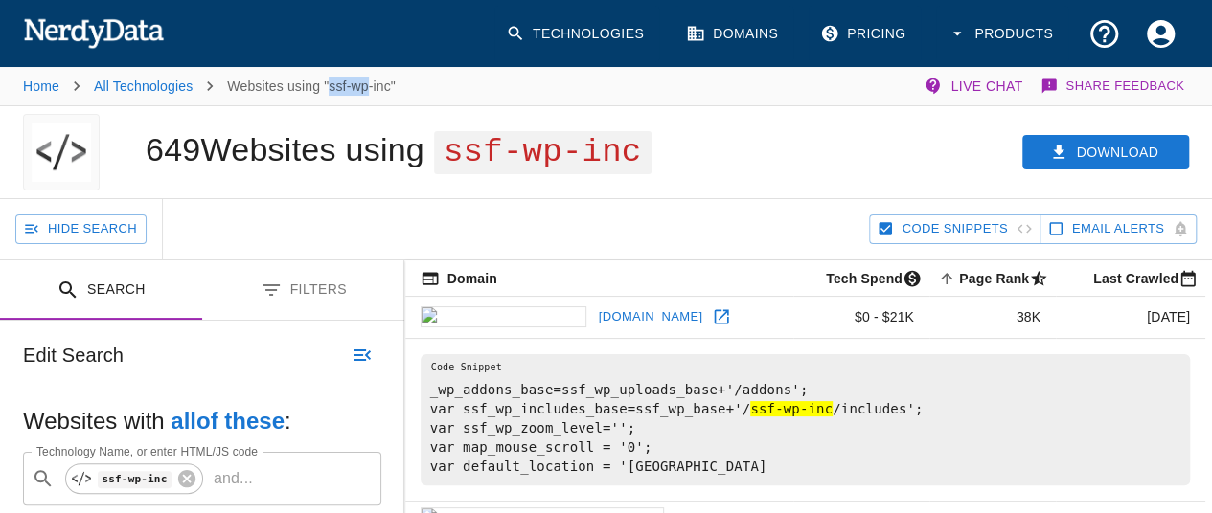
drag, startPoint x: 328, startPoint y: 83, endPoint x: 366, endPoint y: 87, distance: 38.5
click at [366, 87] on p "Websites using "ssf-wp-inc"" at bounding box center [311, 86] width 169 height 19
copy p "ssf-wp"
click at [540, 29] on link "Technologies" at bounding box center [576, 34] width 165 height 57
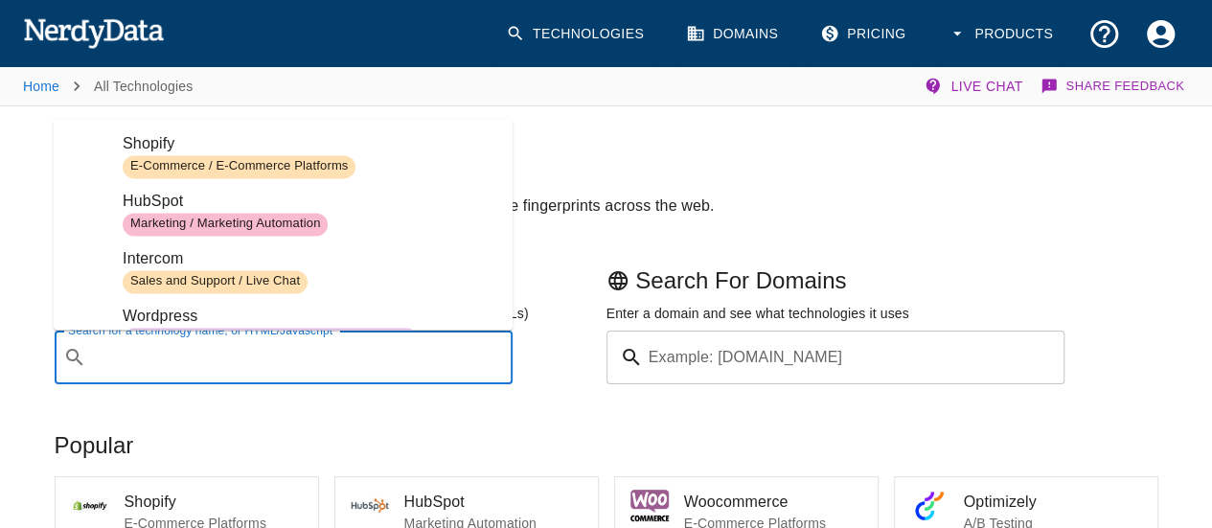
click at [408, 339] on input "Search for a technology name, or HTML/Javascript" at bounding box center [299, 357] width 411 height 36
paste input "ssf-wp"
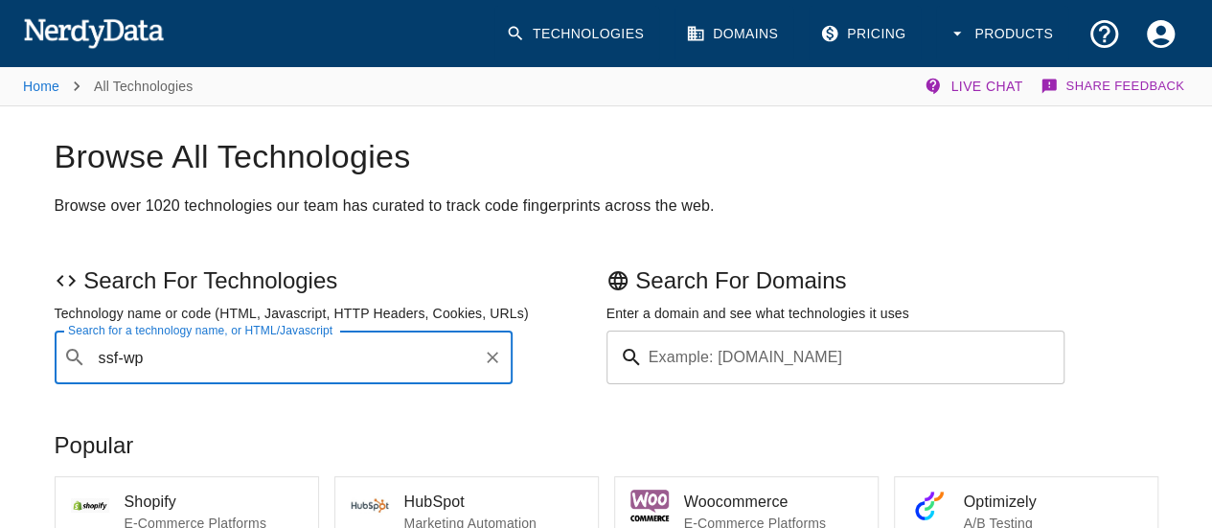
type input "ssf-wp"
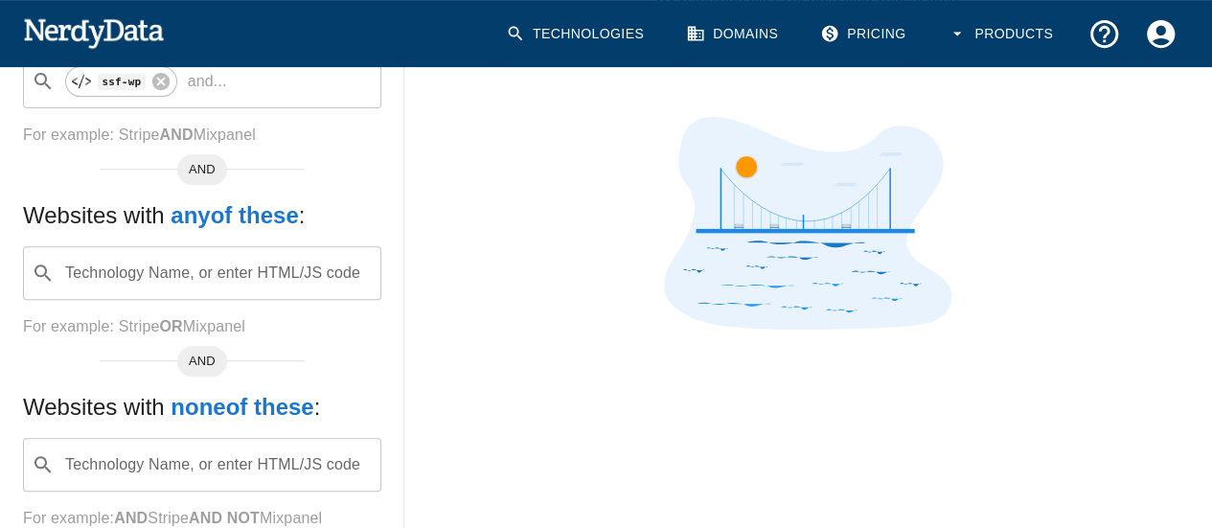
scroll to position [336, 0]
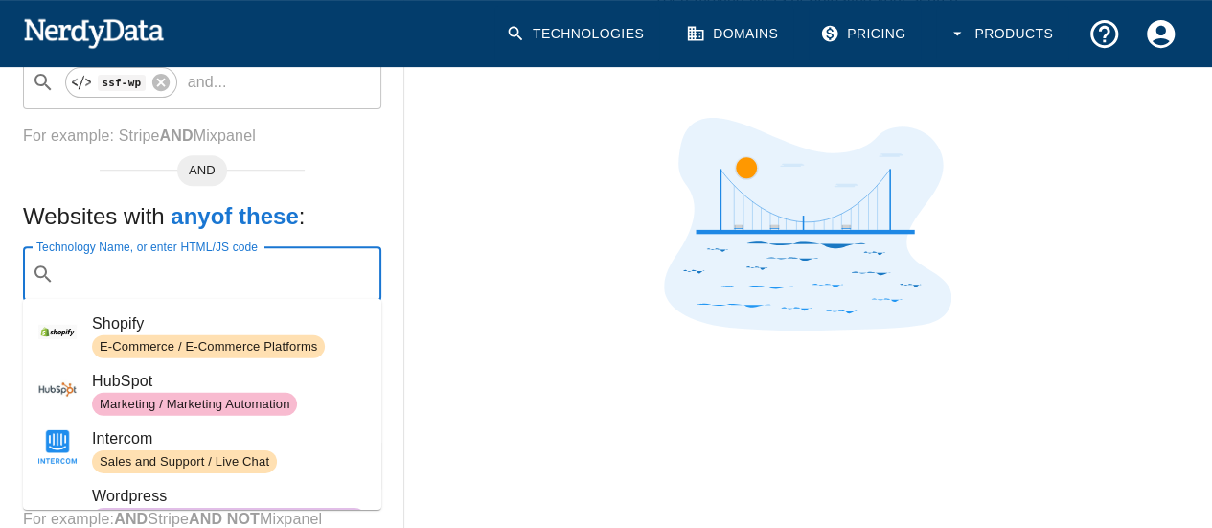
click at [139, 277] on input "Technology Name, or enter HTML/JS code" at bounding box center [217, 274] width 310 height 36
paste input "ssf-wp"
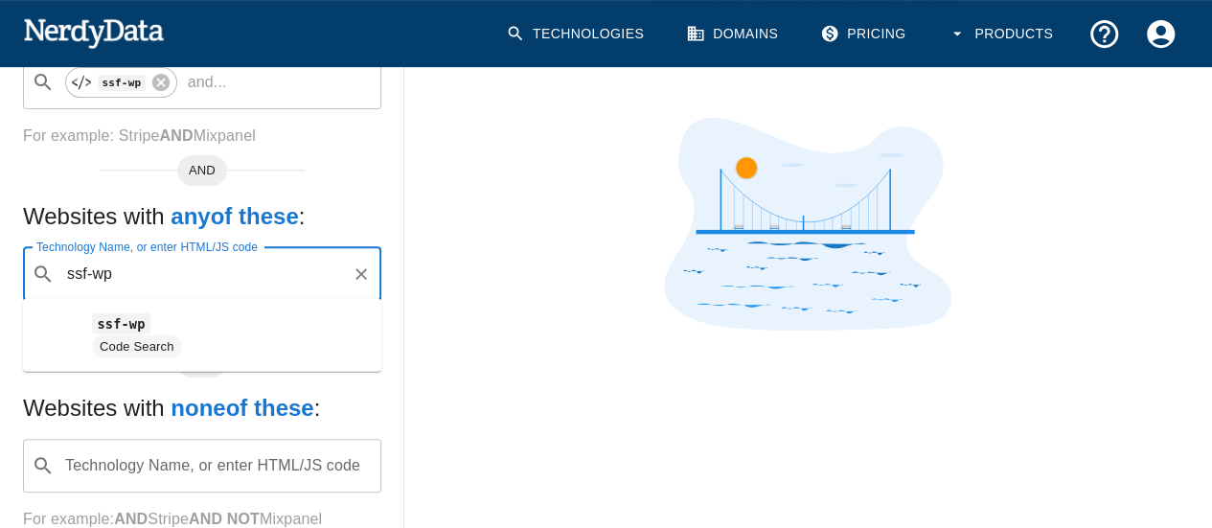
type input "ssf-wp"
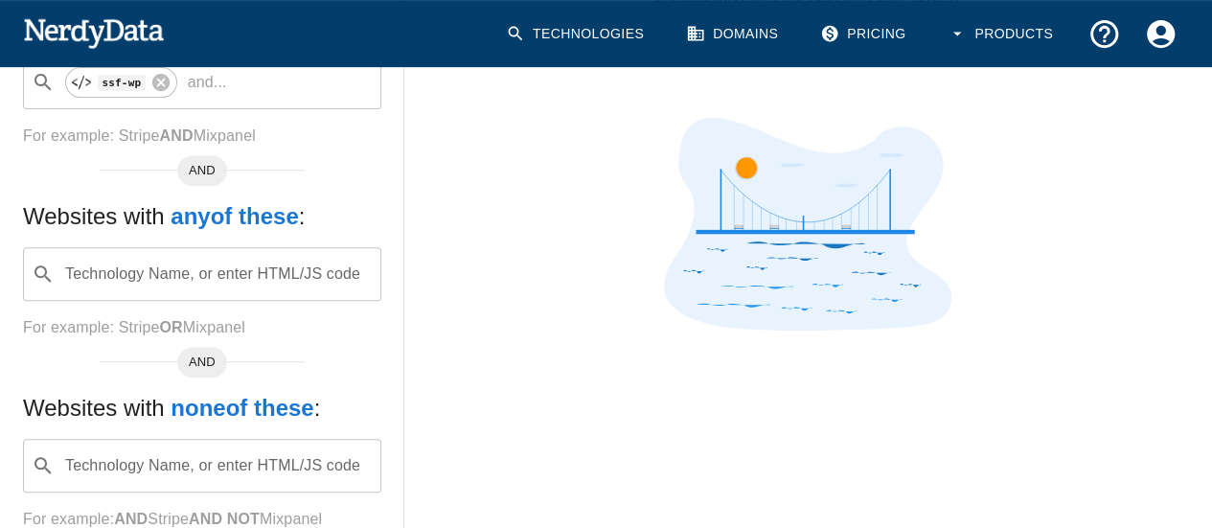
click at [167, 215] on h5 "Websites with any of these :" at bounding box center [202, 216] width 358 height 31
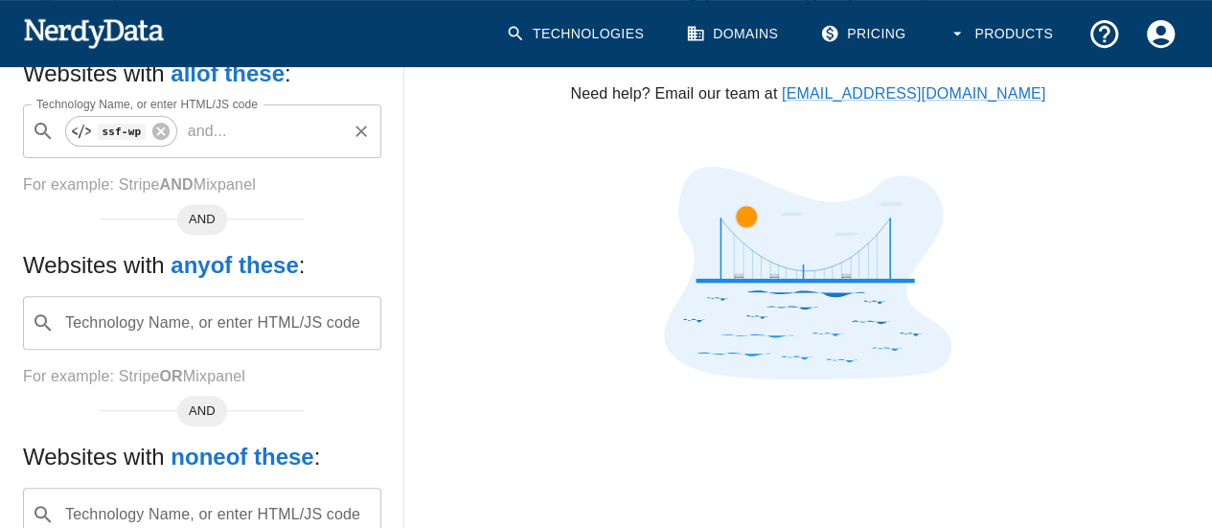
scroll to position [260, 0]
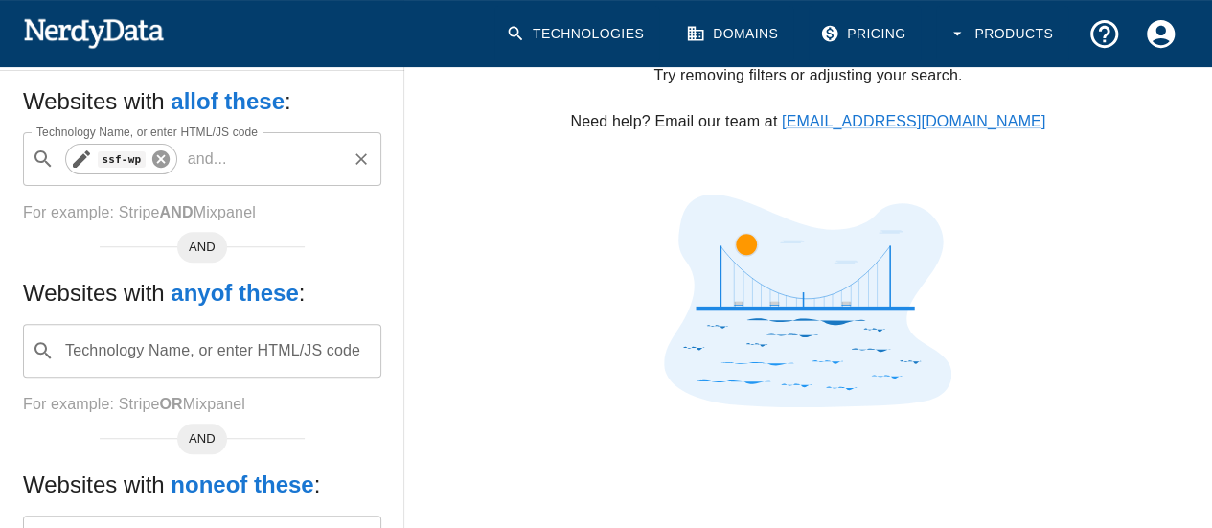
click at [160, 152] on icon at bounding box center [159, 158] width 17 height 17
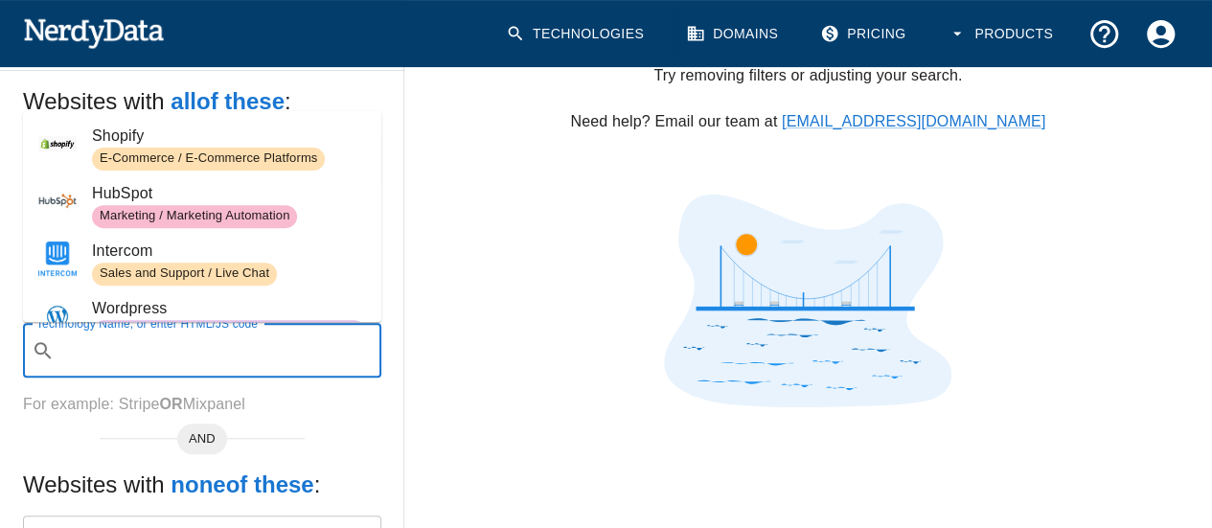
click at [171, 355] on input "Technology Name, or enter HTML/JS code" at bounding box center [217, 350] width 310 height 36
paste input "ssf-wp"
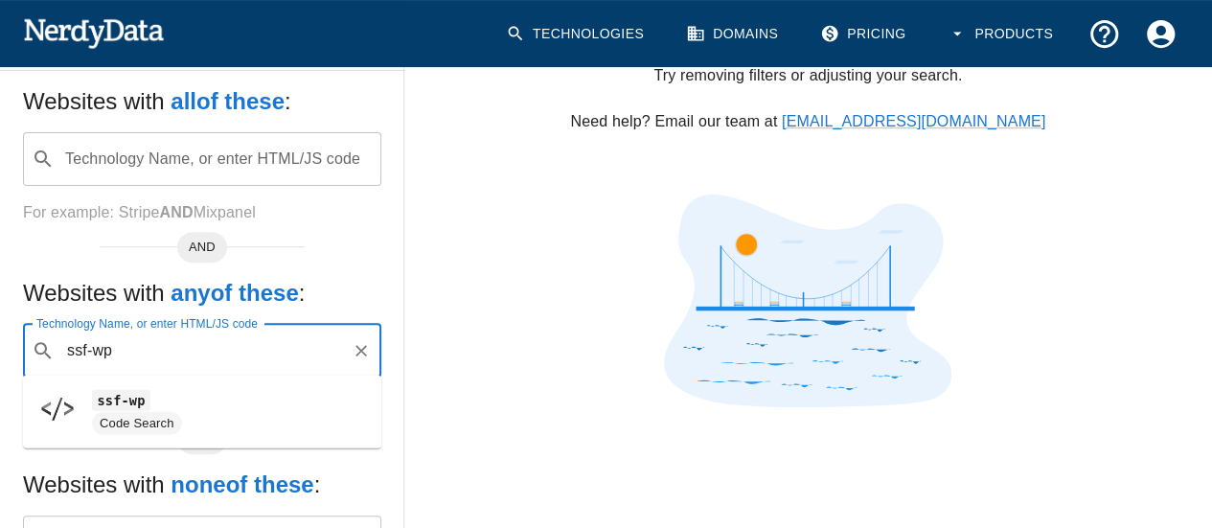
click at [180, 415] on span "Code Search" at bounding box center [137, 423] width 90 height 18
type input "ssf-wp"
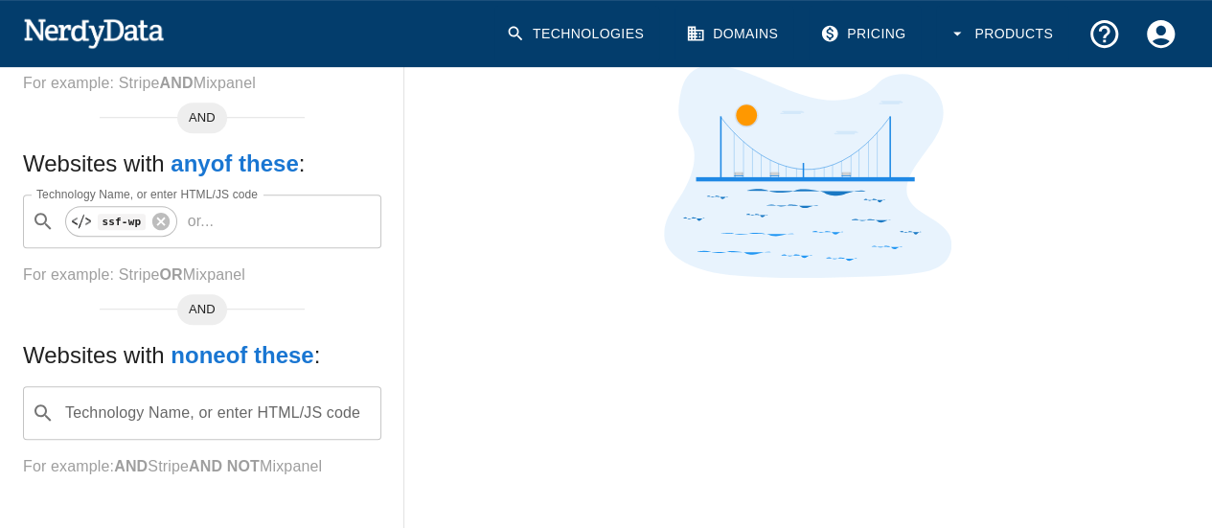
click at [0, 216] on div "Websites with all of these : Technology Name, or enter HTML/JS code ​ Technolog…" at bounding box center [202, 233] width 404 height 582
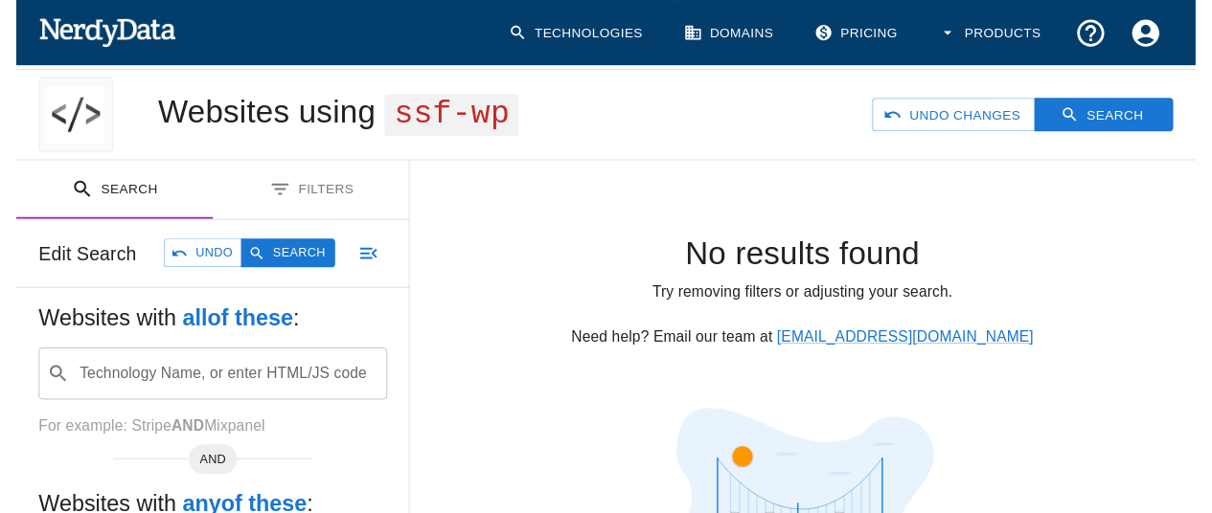
scroll to position [0, 0]
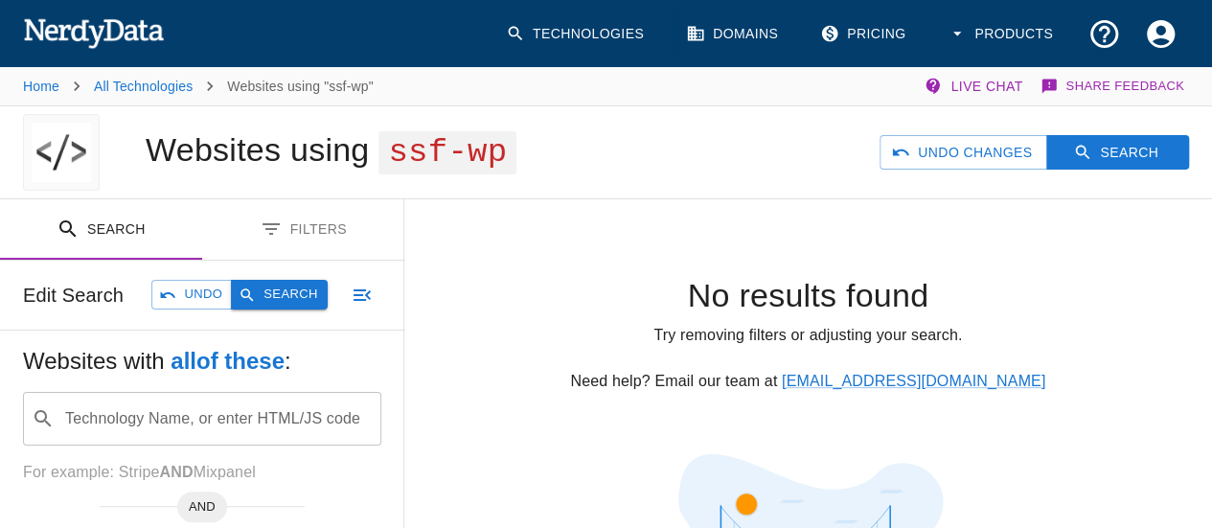
click at [301, 286] on button "Search" at bounding box center [279, 295] width 96 height 30
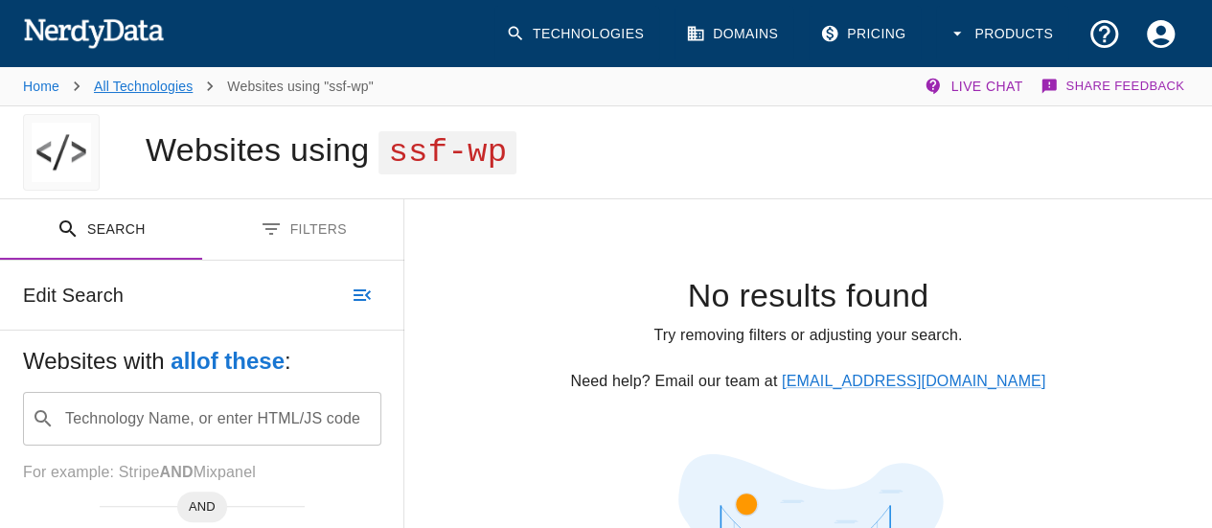
click at [176, 85] on link "All Technologies" at bounding box center [143, 86] width 99 height 15
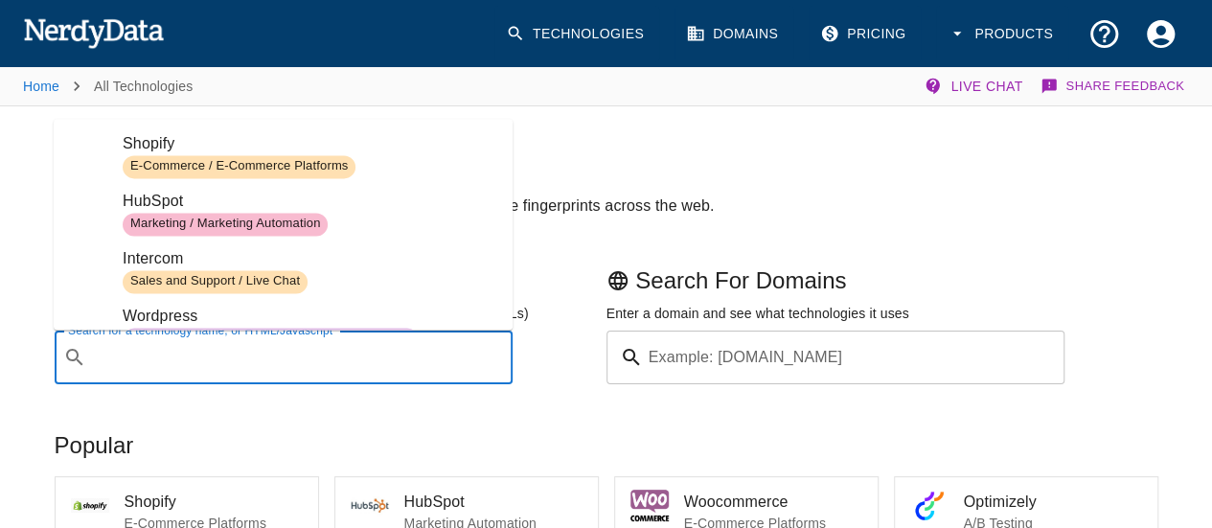
click at [281, 350] on input "Search for a technology name, or HTML/Javascript" at bounding box center [299, 357] width 411 height 36
paste input "ssf-wp"
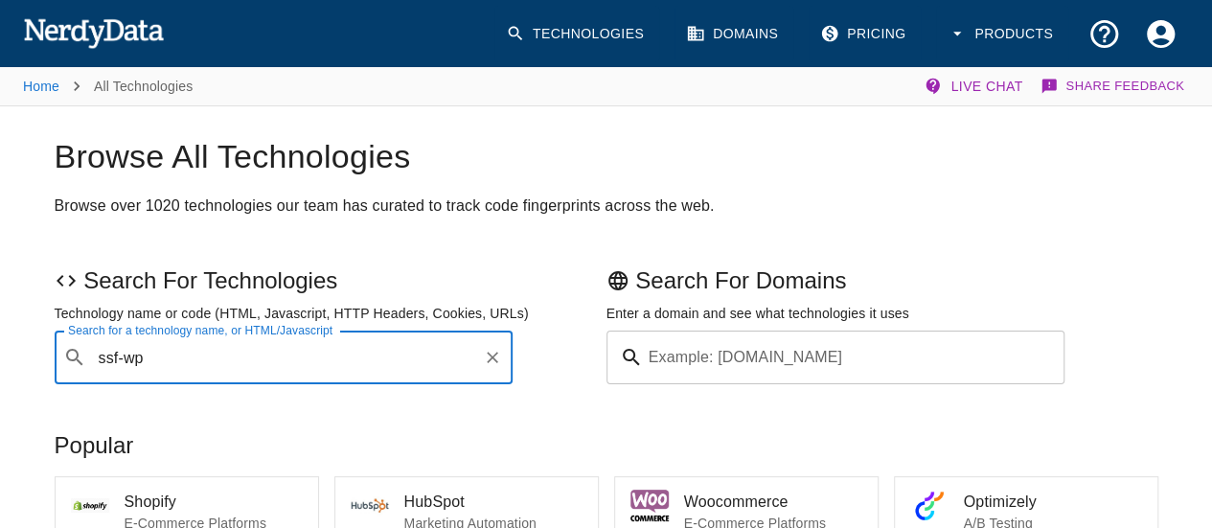
type input "ssf-wp"
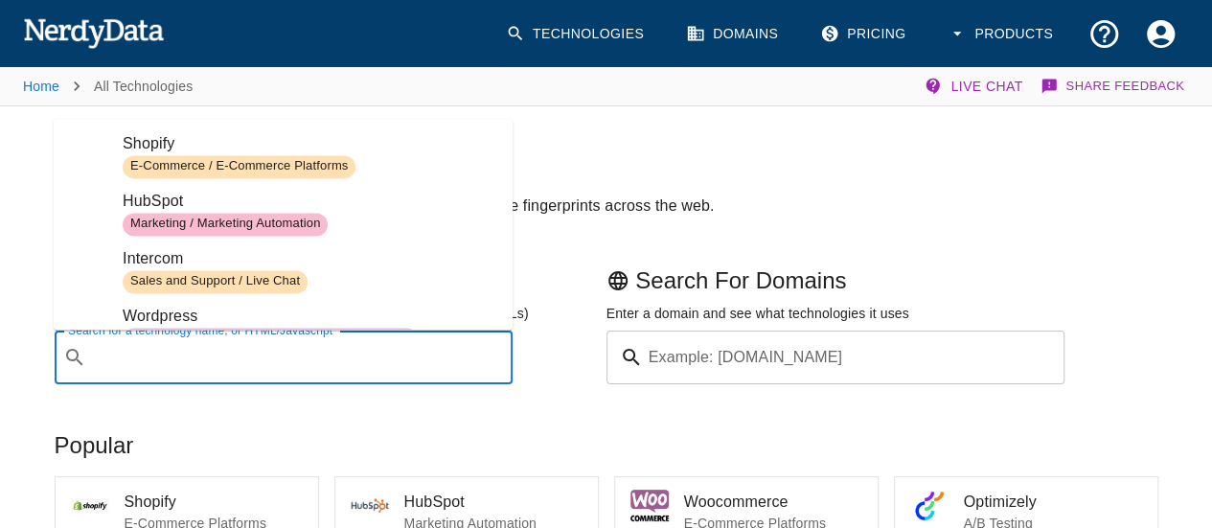
click at [261, 352] on input "Search for a technology name, or HTML/Javascript" at bounding box center [299, 357] width 411 height 36
paste input "ssf-wp"
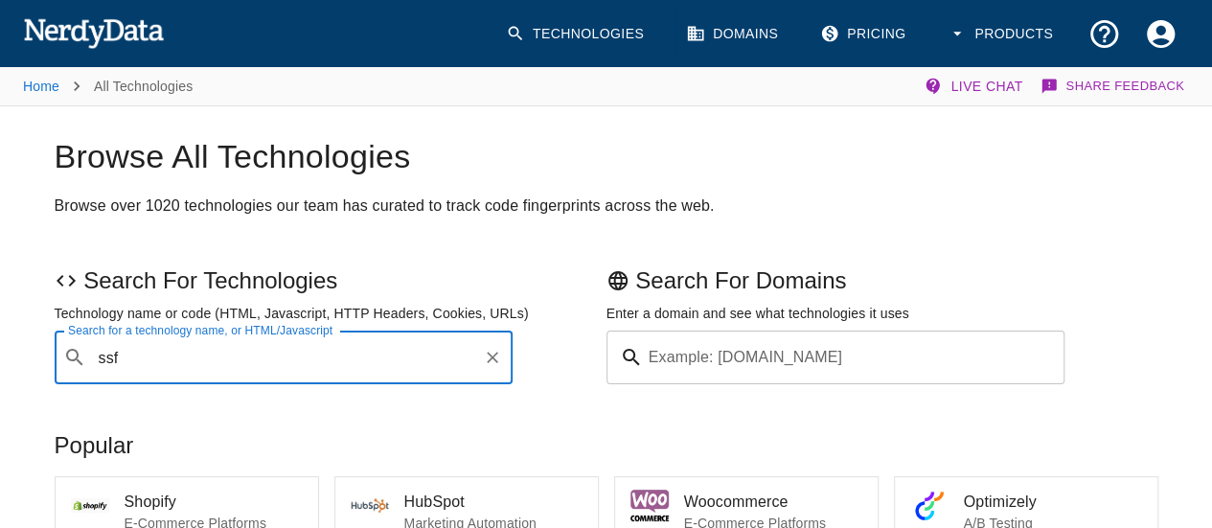
type input "ssf"
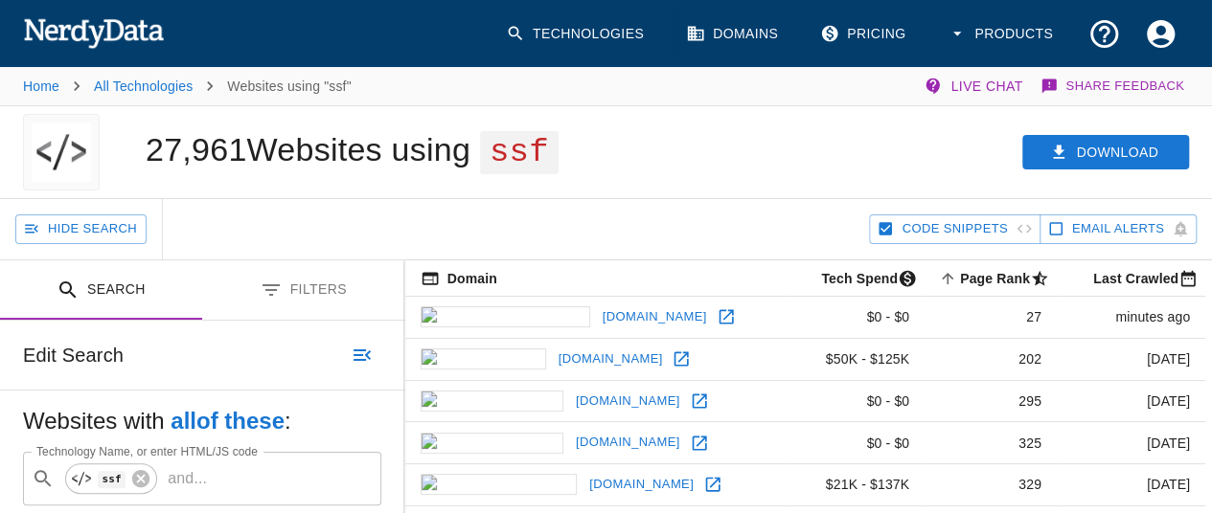
click at [728, 107] on div "Download" at bounding box center [940, 152] width 545 height 92
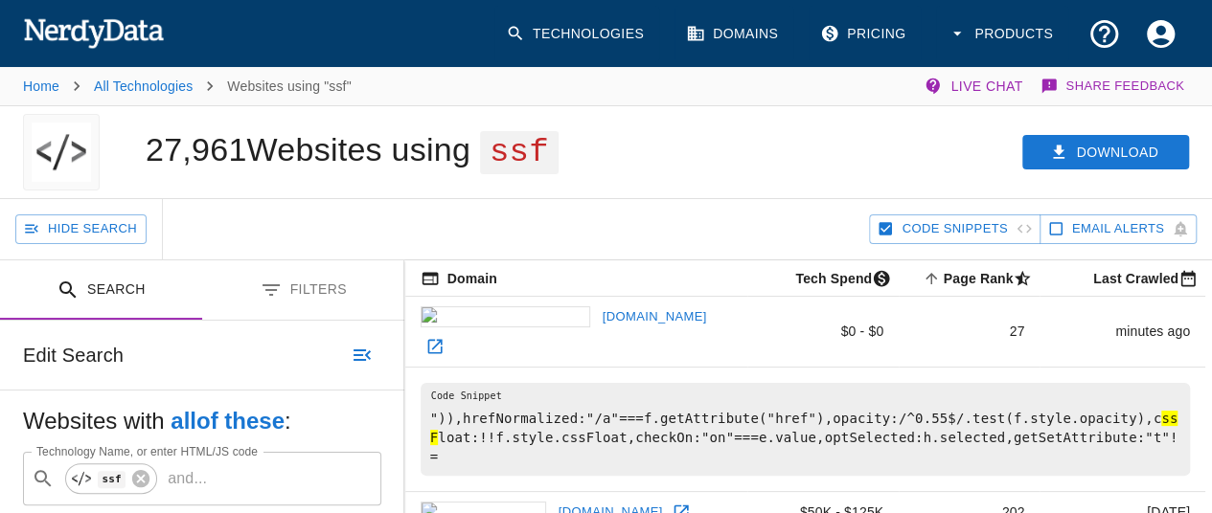
click at [651, 25] on link "Technologies" at bounding box center [576, 34] width 165 height 57
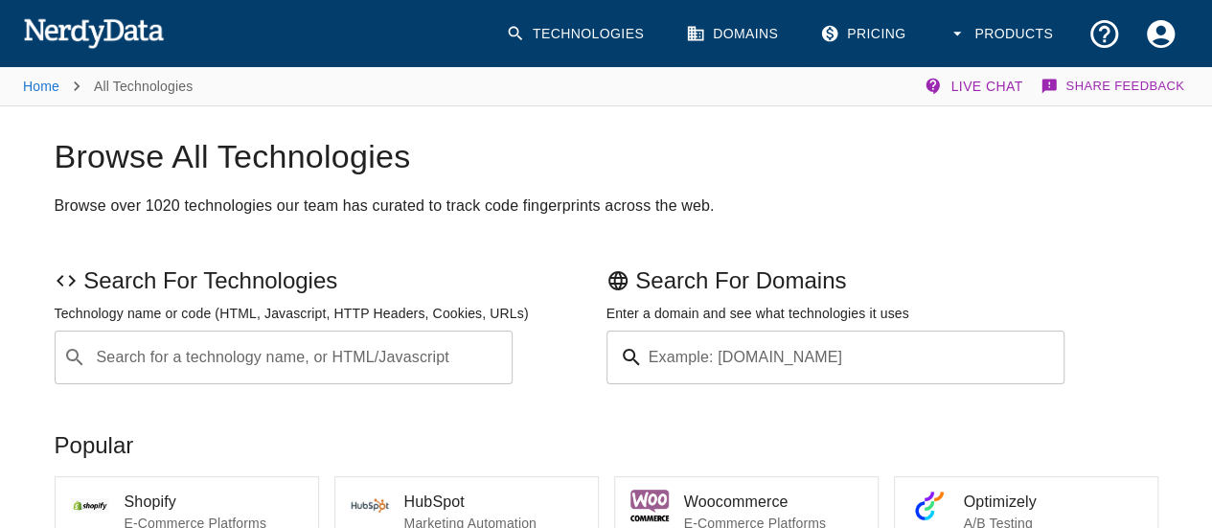
click at [293, 351] on input "Search for a technology name, or HTML/Javascript" at bounding box center [299, 357] width 411 height 36
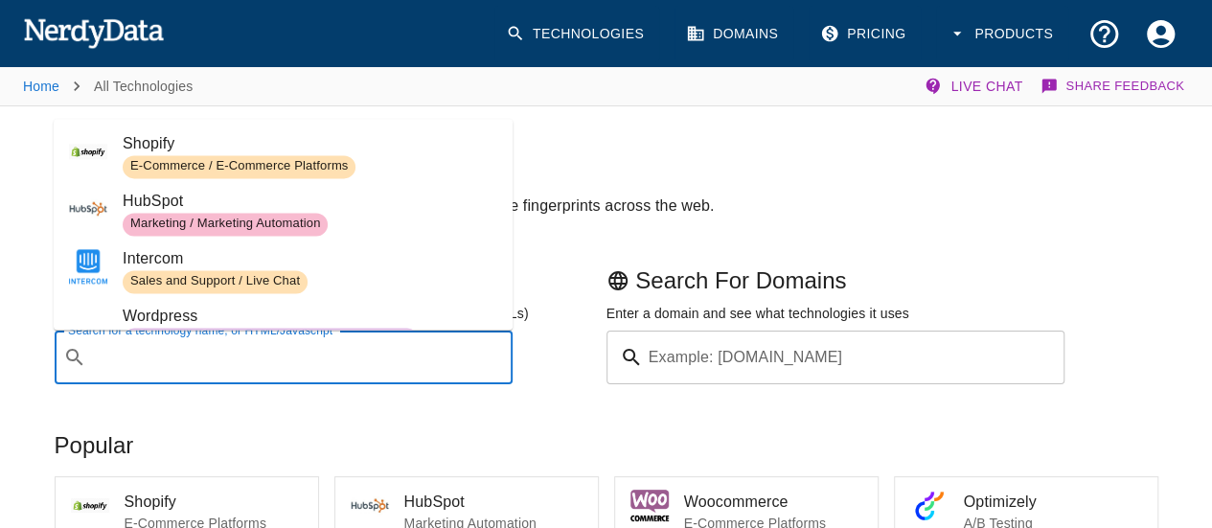
paste input "super-store-finder.js"
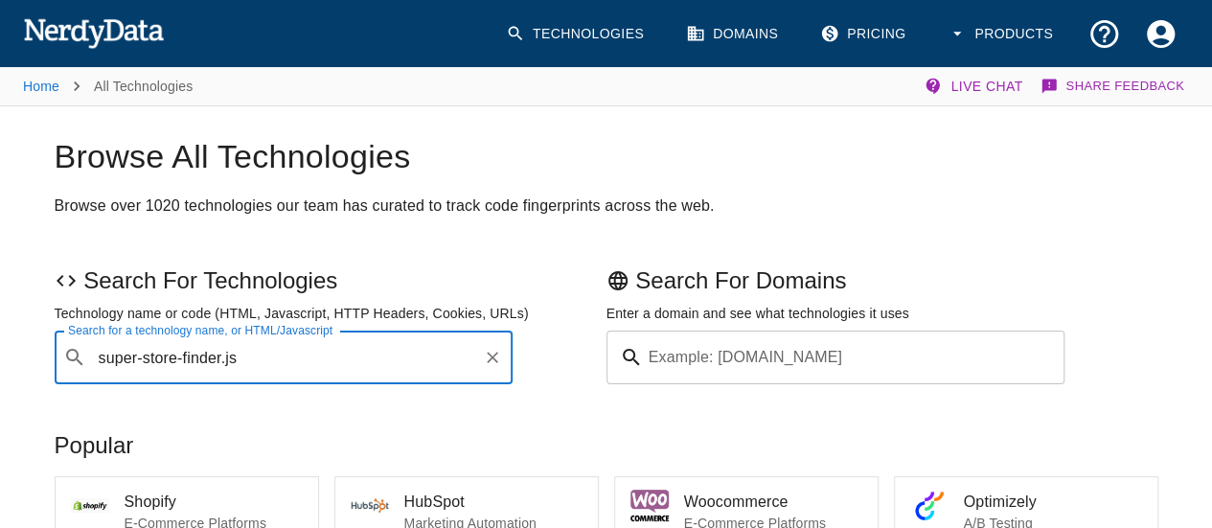
type input "super-store-finder.js"
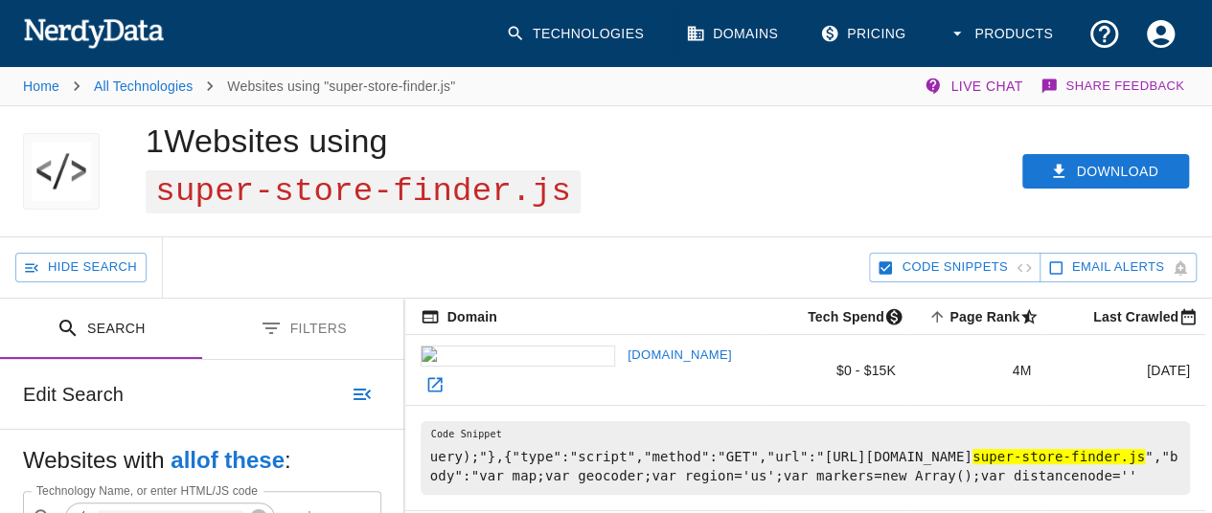
click at [140, 78] on li "All Technologies" at bounding box center [143, 86] width 99 height 23
click at [145, 87] on link "All Technologies" at bounding box center [143, 86] width 99 height 15
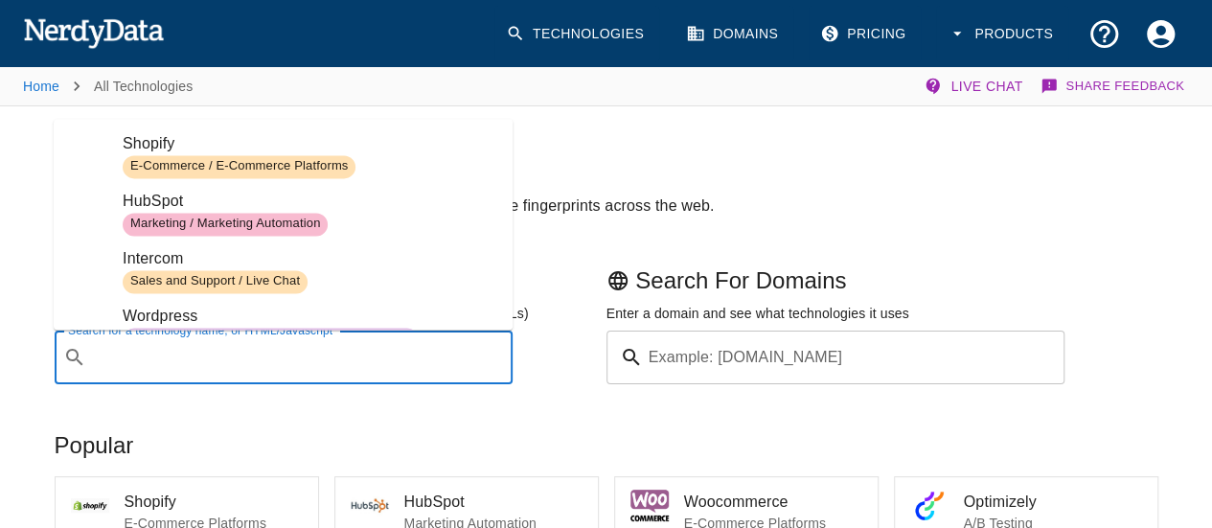
click at [219, 363] on input "Search for a technology name, or HTML/Javascript" at bounding box center [299, 357] width 411 height 36
paste input "super-store-finder.php"
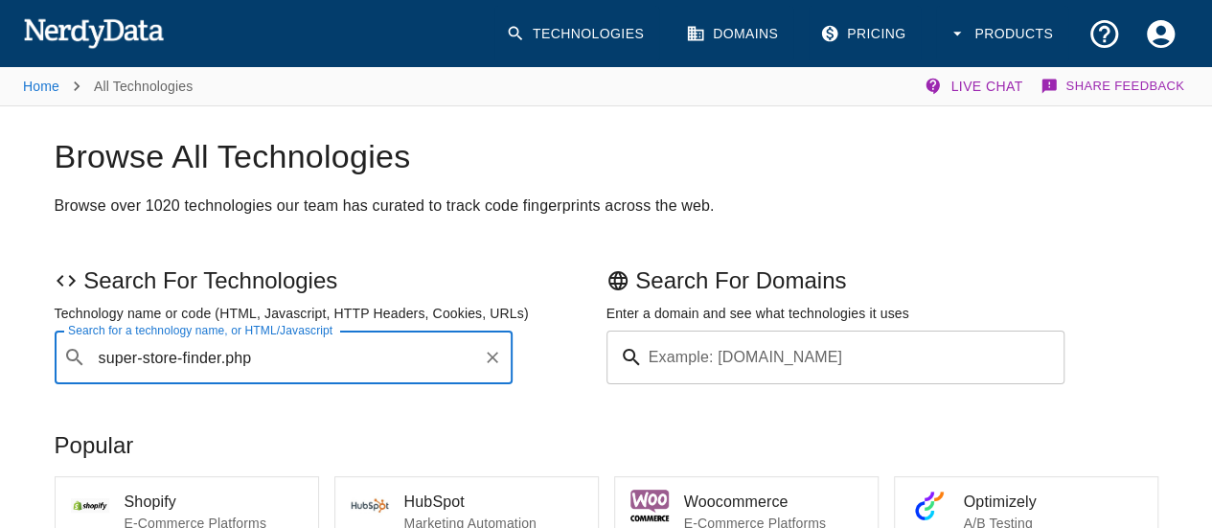
type input "super-store-finder.php"
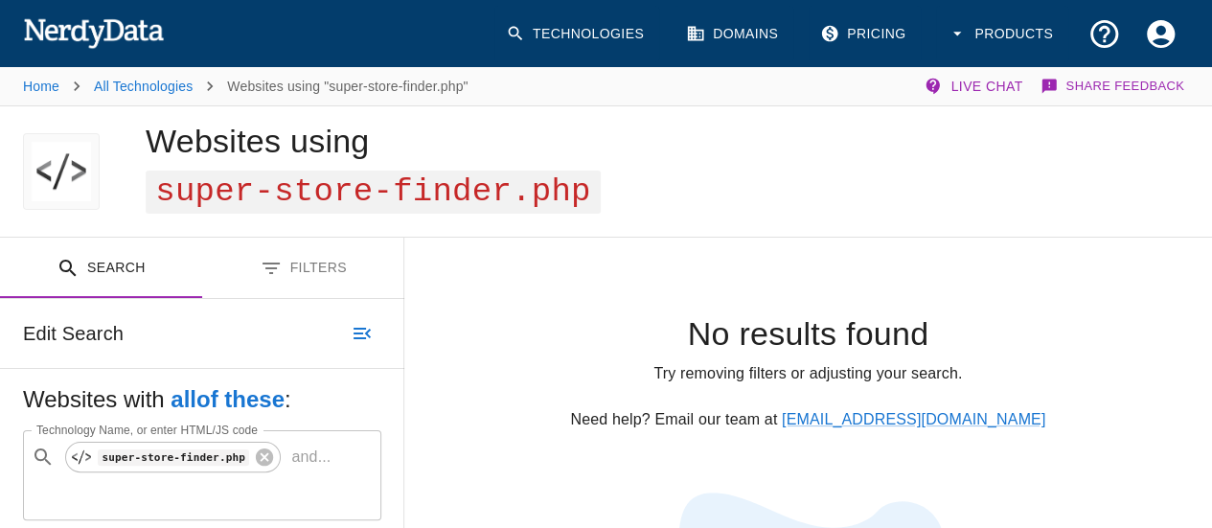
click at [123, 82] on link "All Technologies" at bounding box center [143, 86] width 99 height 15
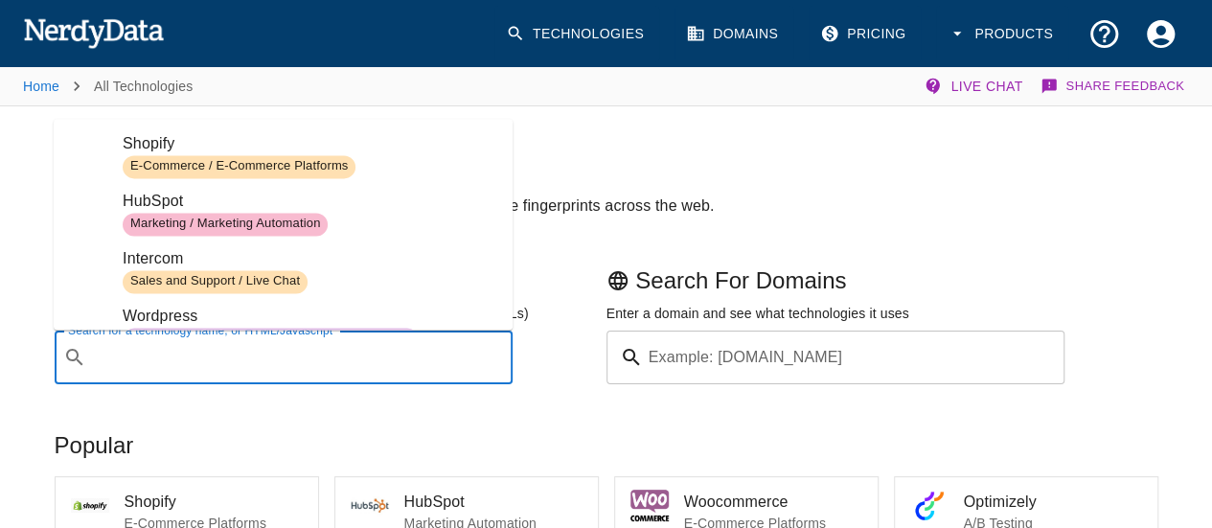
click at [307, 350] on input "Search for a technology name, or HTML/Javascript" at bounding box center [299, 357] width 411 height 36
paste input "super-store-finder.php"
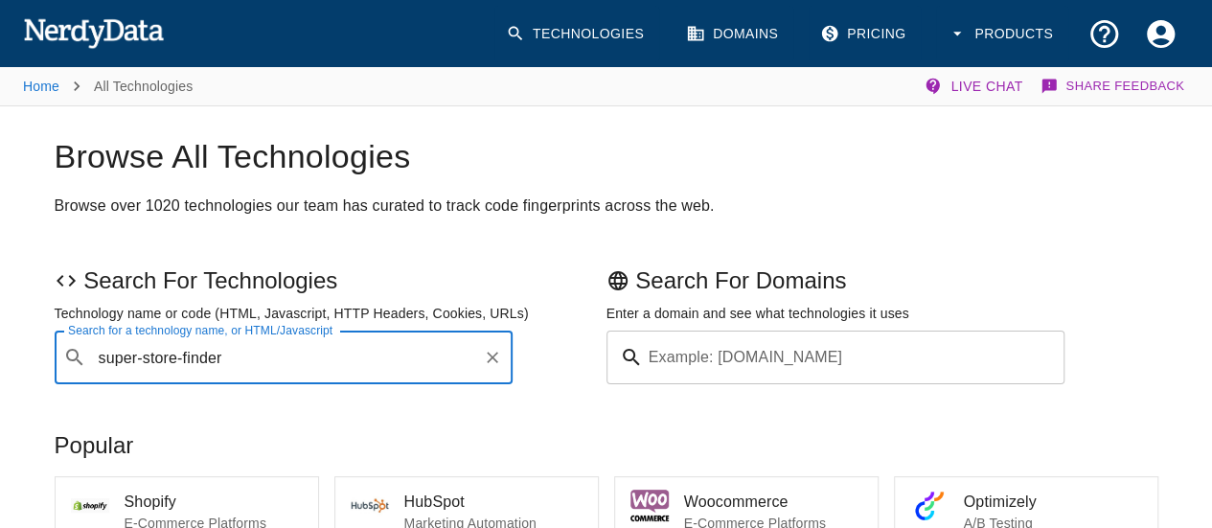
type input "super-store-finder"
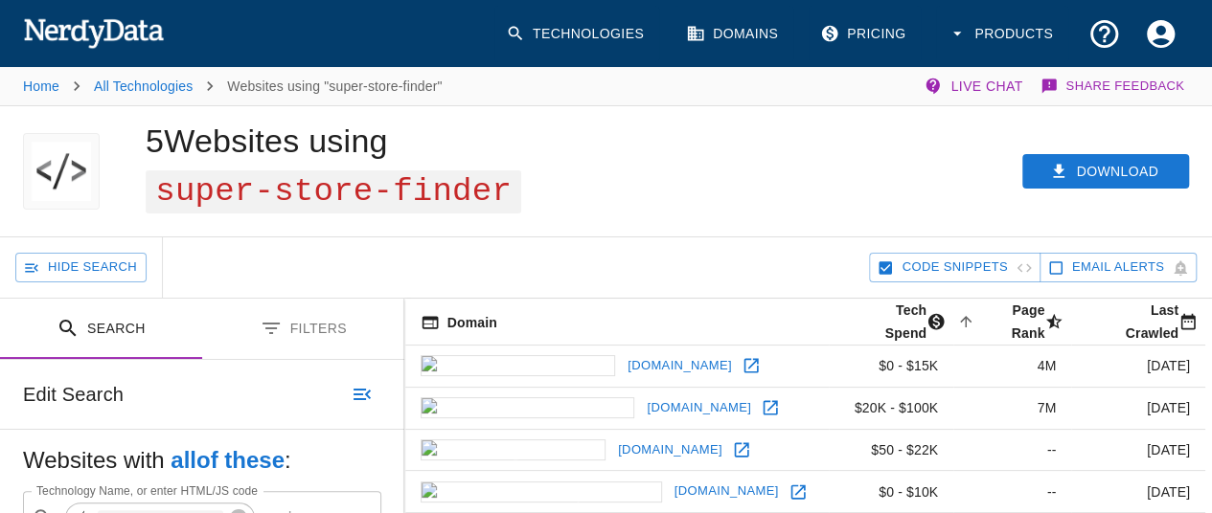
click at [628, 209] on div "5 Websites using super-store-finder" at bounding box center [395, 171] width 545 height 130
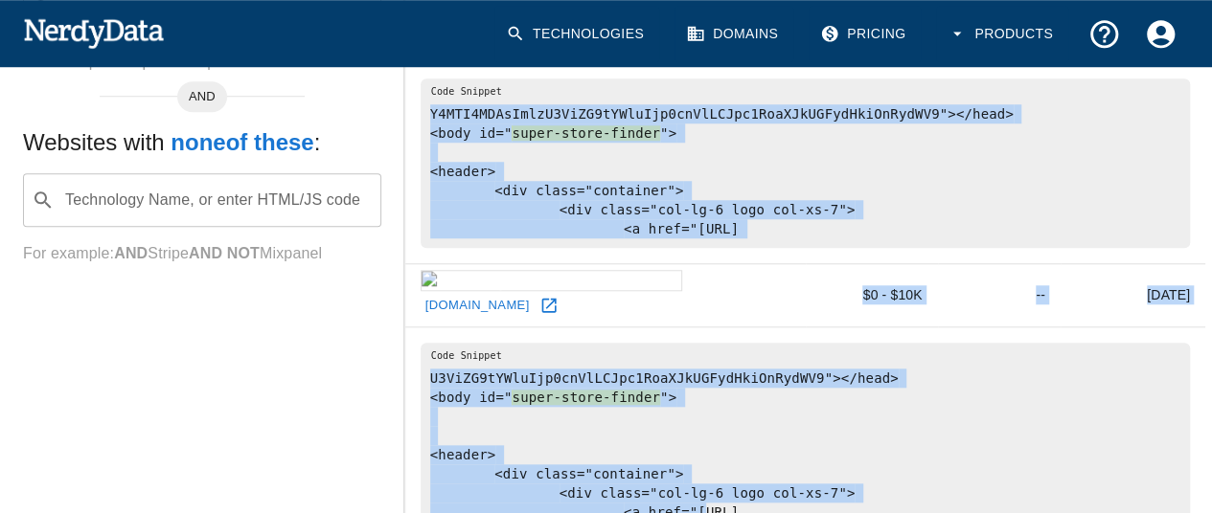
scroll to position [782, 0]
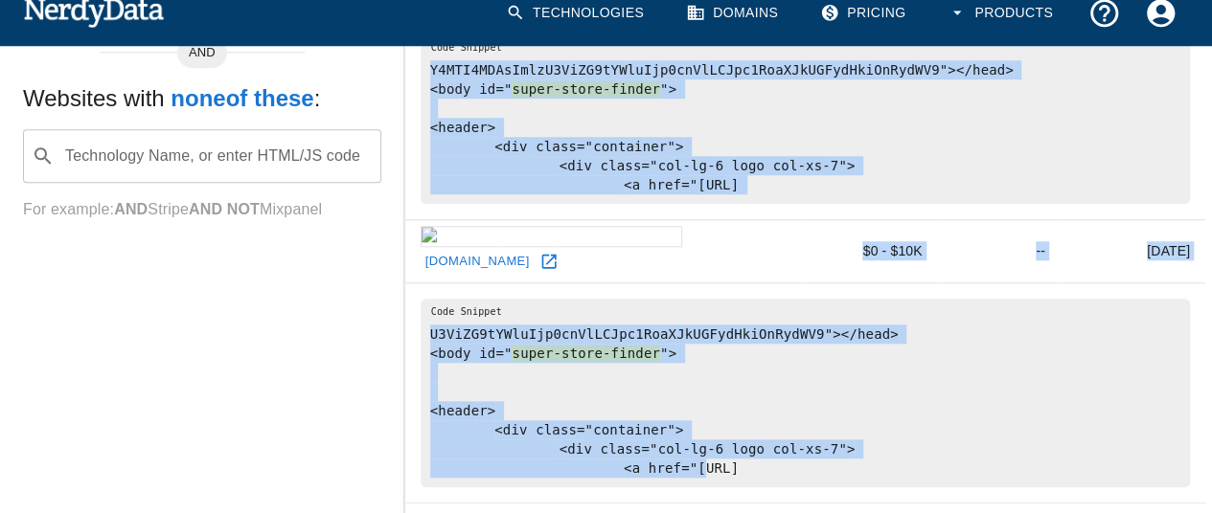
drag, startPoint x: 448, startPoint y: 298, endPoint x: 854, endPoint y: 415, distance: 422.6
click at [854, 415] on table "Domain Tech Spend Page Rank sorted ascending Last Crawled annuairemoto.fr $0 - …" at bounding box center [805, 10] width 800 height 987
copy tbody "$0 - $15K 4M 5 months ago uery);"},{"type":"script","method":"GET","url":"https…"
click at [837, 432] on td "U3ViZG9tYWluIjp0cnVlLCJpc1RoaXJkUGFydHkiOnRydWV9"></head> <body id=" super-stor…" at bounding box center [805, 393] width 800 height 220
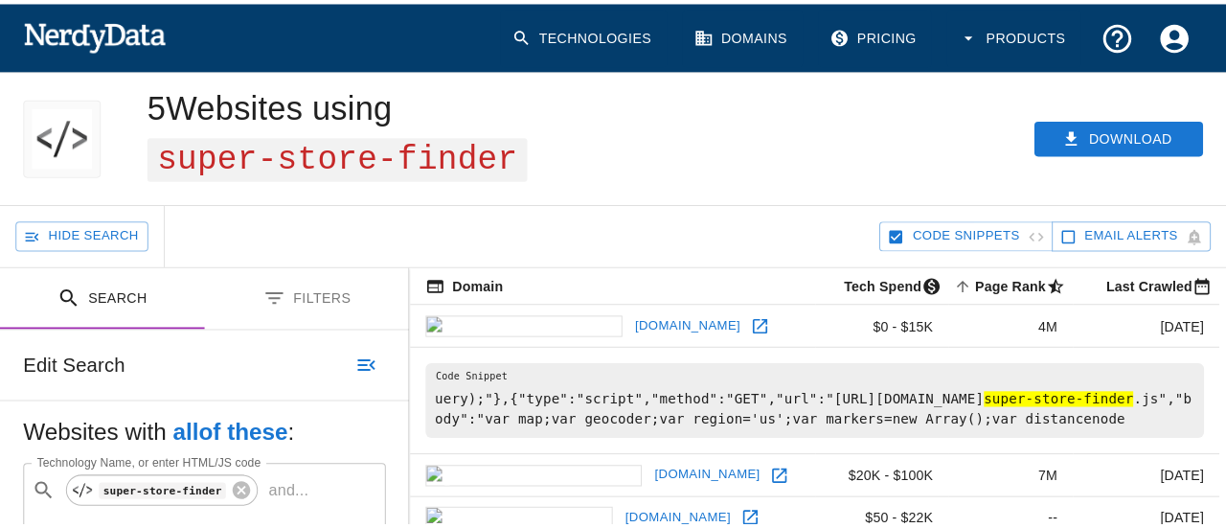
scroll to position [0, 0]
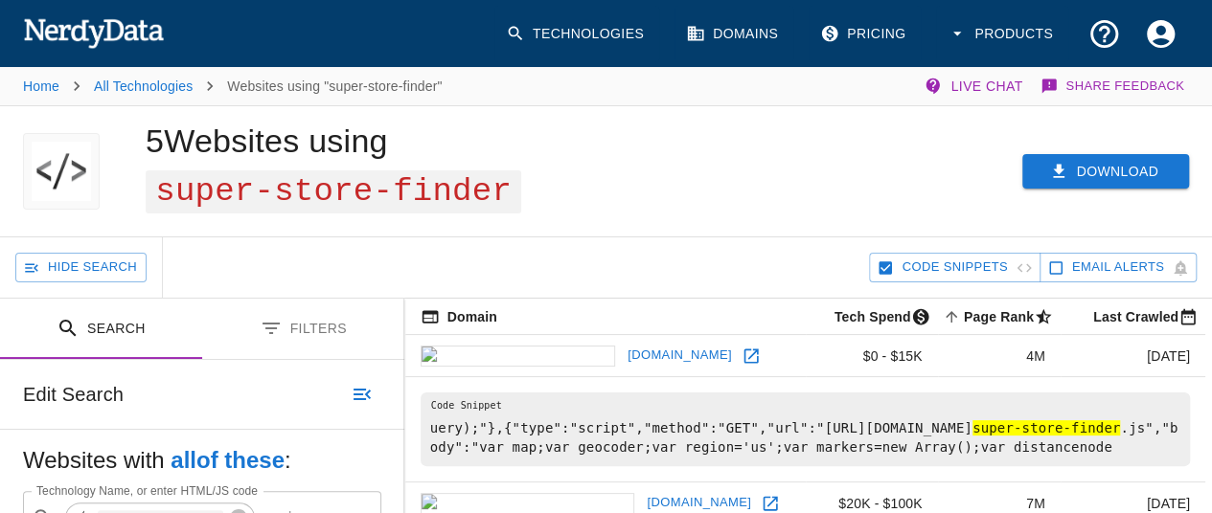
click at [1105, 158] on button "Download" at bounding box center [1105, 171] width 167 height 35
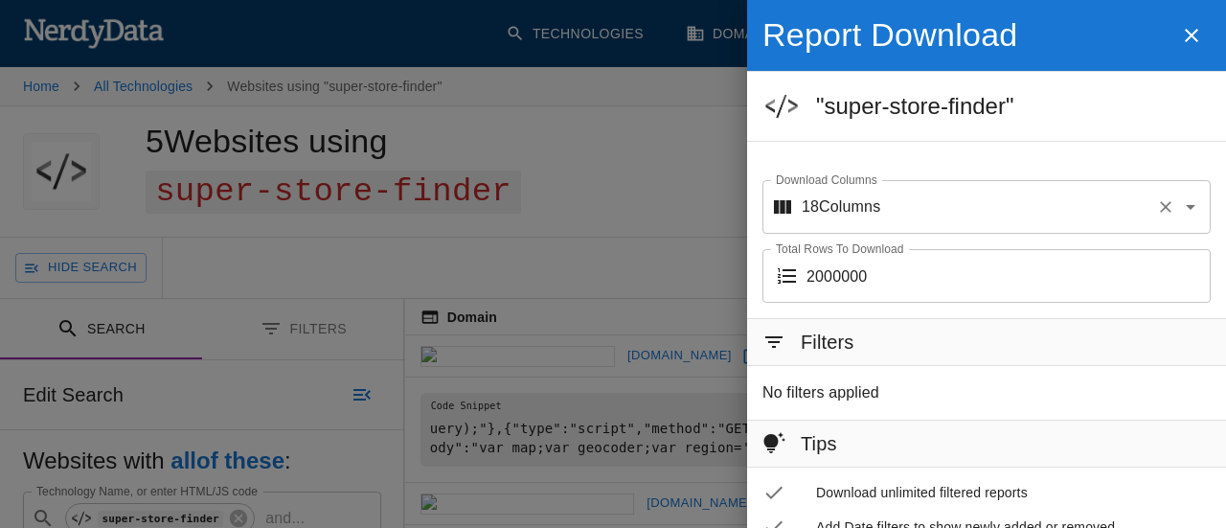
click at [887, 212] on input "Download Columns" at bounding box center [1014, 207] width 268 height 36
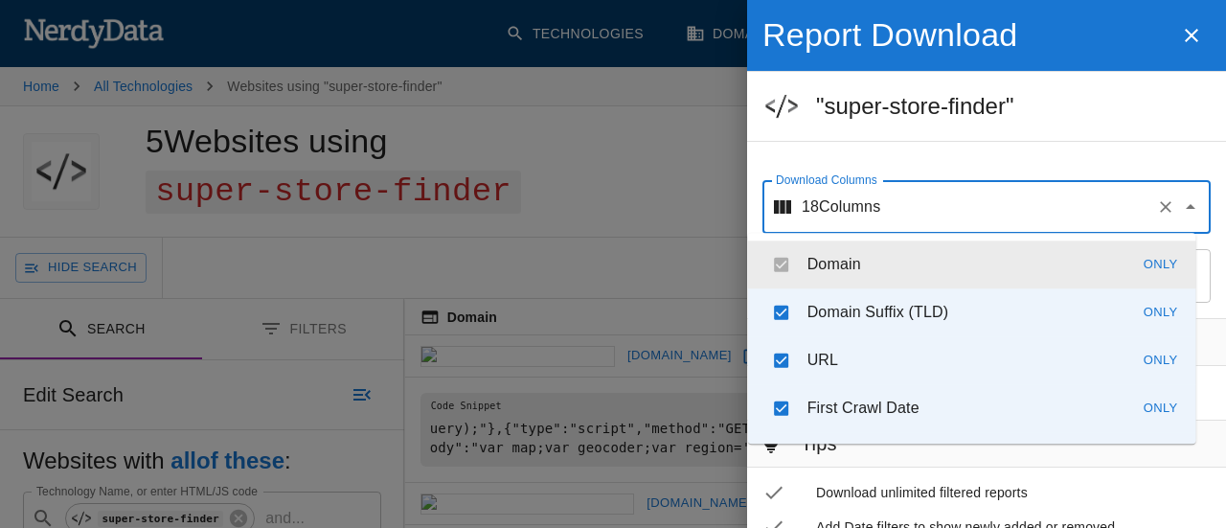
click at [774, 210] on icon at bounding box center [782, 206] width 17 height 13
click at [1156, 198] on icon "Clear" at bounding box center [1165, 206] width 19 height 19
checkbox input "false"
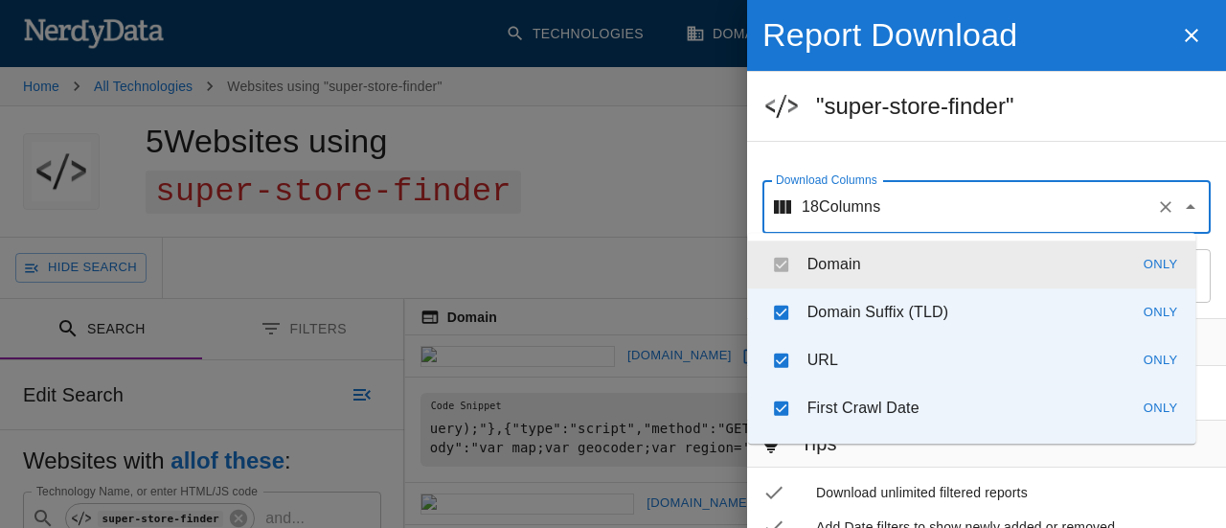
checkbox input "false"
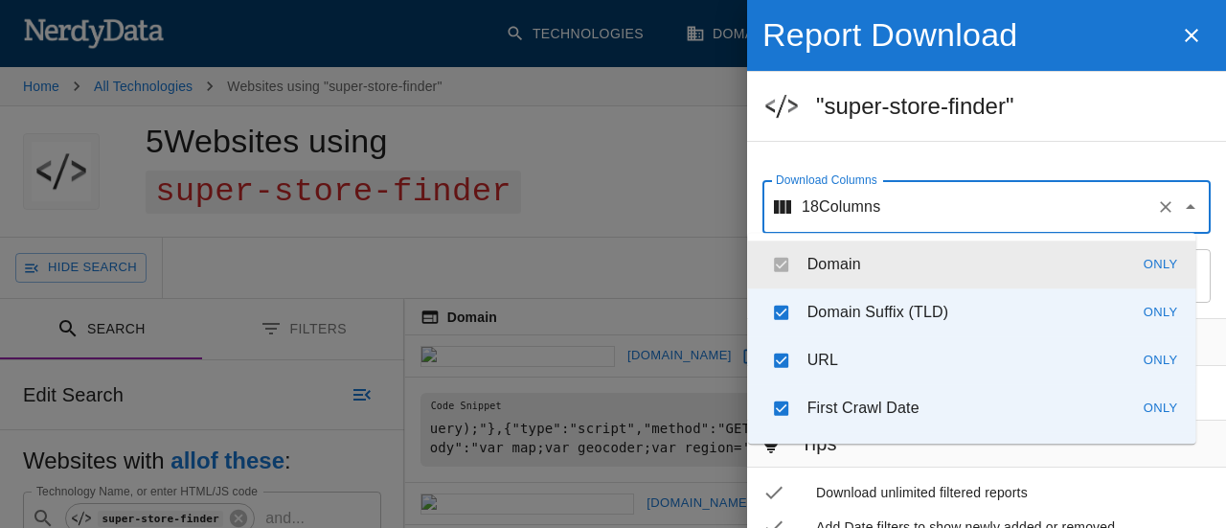
checkbox input "false"
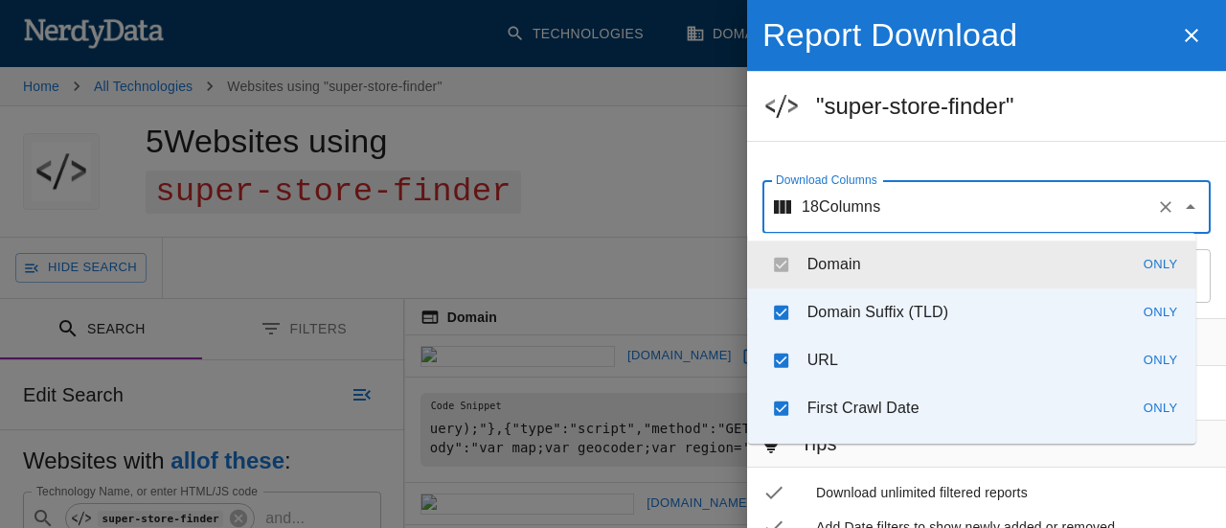
checkbox input "false"
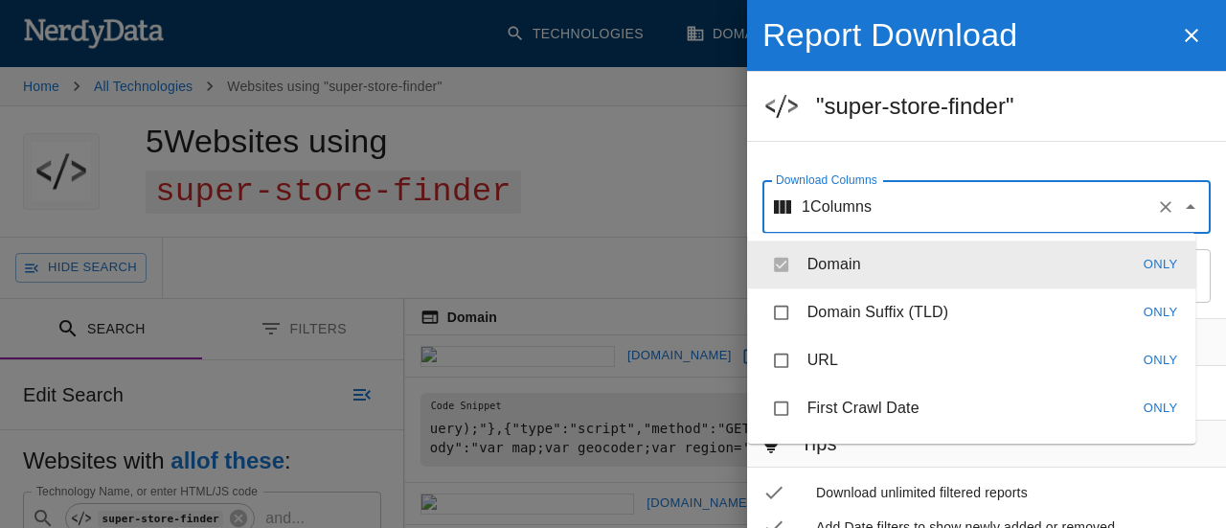
click at [937, 149] on div "Report Download "super-store-finder" Download Columns 1 Columns Download Column…" at bounding box center [986, 151] width 479 height 303
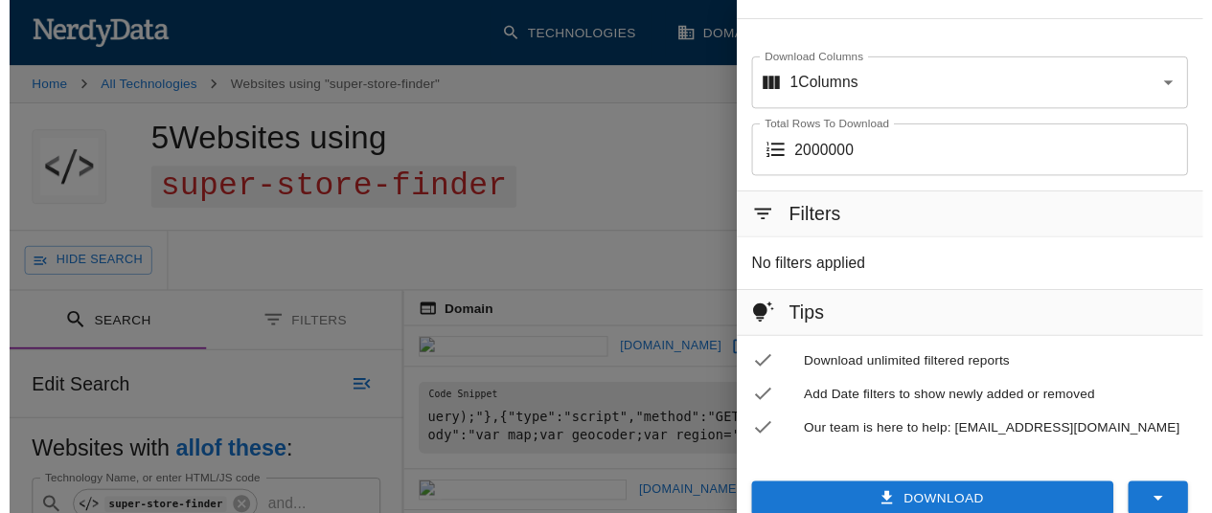
scroll to position [137, 0]
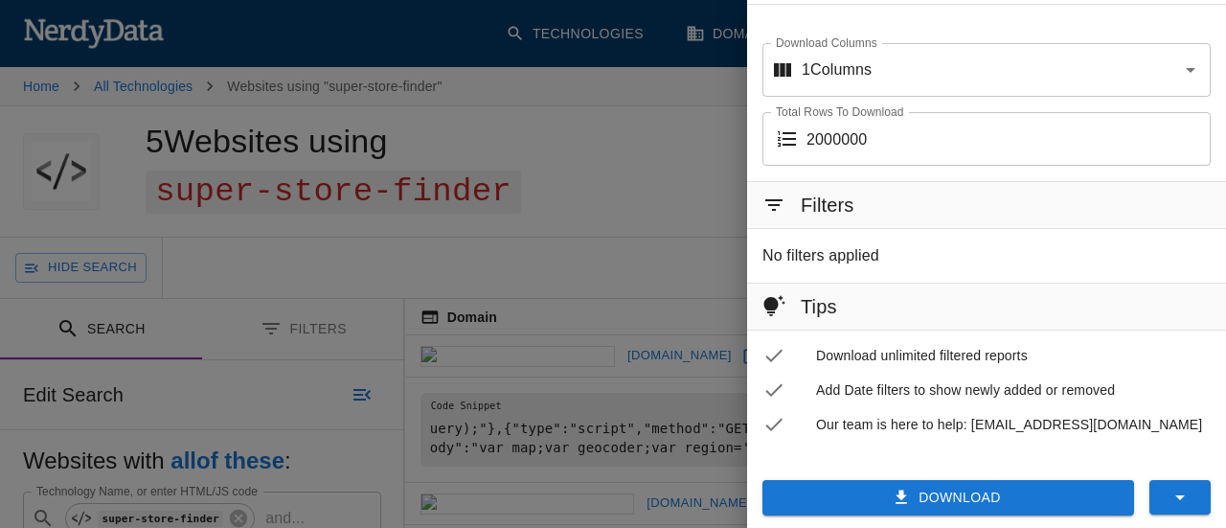
click at [910, 495] on button "Download" at bounding box center [948, 497] width 372 height 35
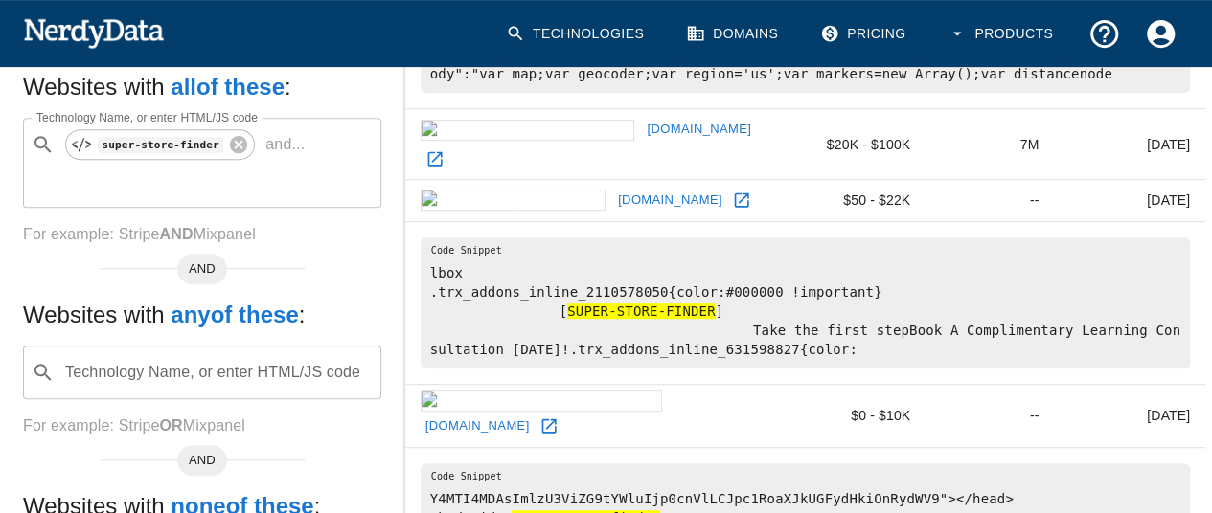
scroll to position [448, 0]
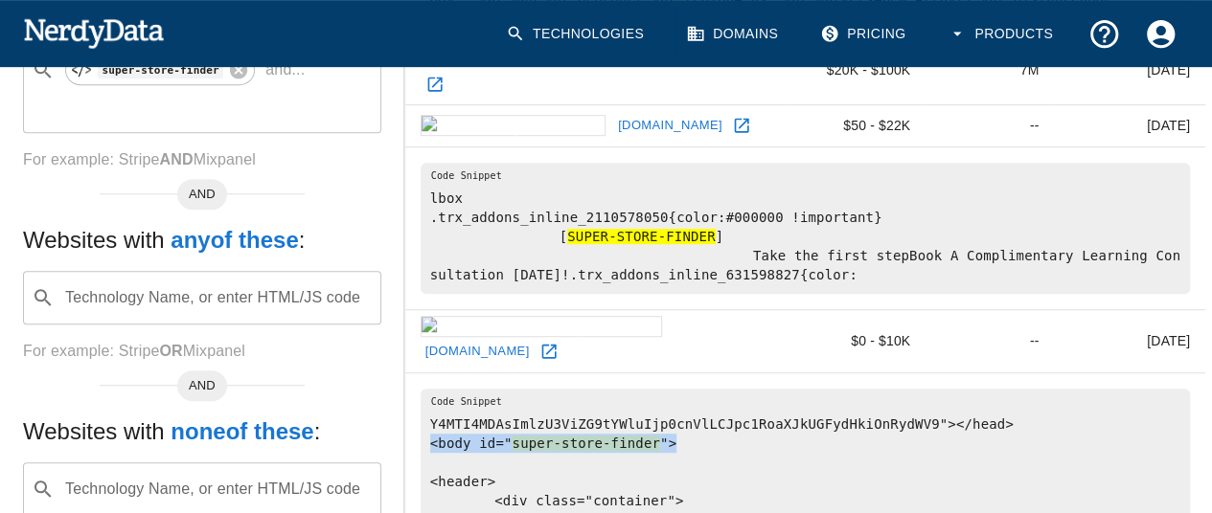
drag, startPoint x: 429, startPoint y: 389, endPoint x: 724, endPoint y: 380, distance: 295.1
click at [724, 389] on pre "Y4MTI4MDAsImlzU3ViZG9tYWluIjp0cnVlLCJpc1RoaXJkUGFydHkiOnRydWV9"></head> <body i…" at bounding box center [804, 474] width 769 height 170
copy pre "<body id=" super-store-finder ">"
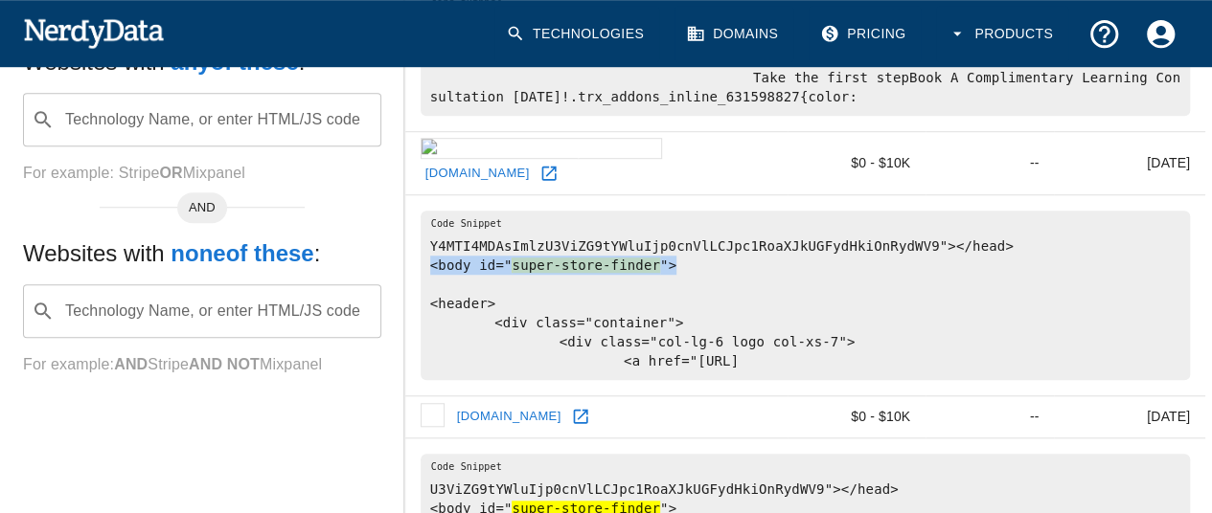
scroll to position [628, 0]
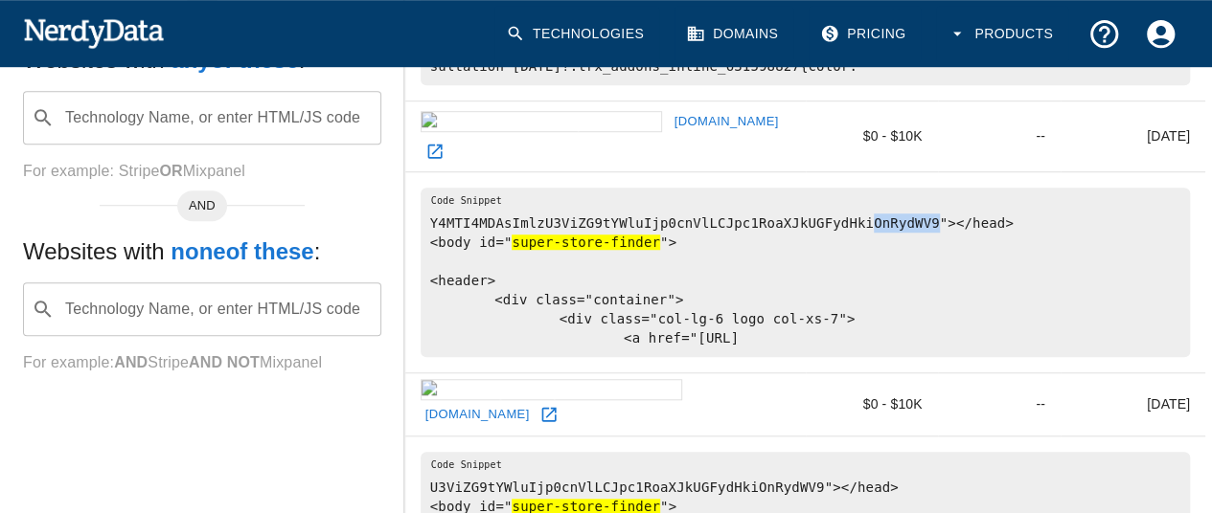
drag, startPoint x: 833, startPoint y: 193, endPoint x: 895, endPoint y: 190, distance: 61.4
click at [895, 190] on pre "Y4MTI4MDAsImlzU3ViZG9tYWluIjp0cnVlLCJpc1RoaXJkUGFydHkiOnRydWV9"></head> <body i…" at bounding box center [804, 273] width 769 height 170
copy pre "OnRydWV9"
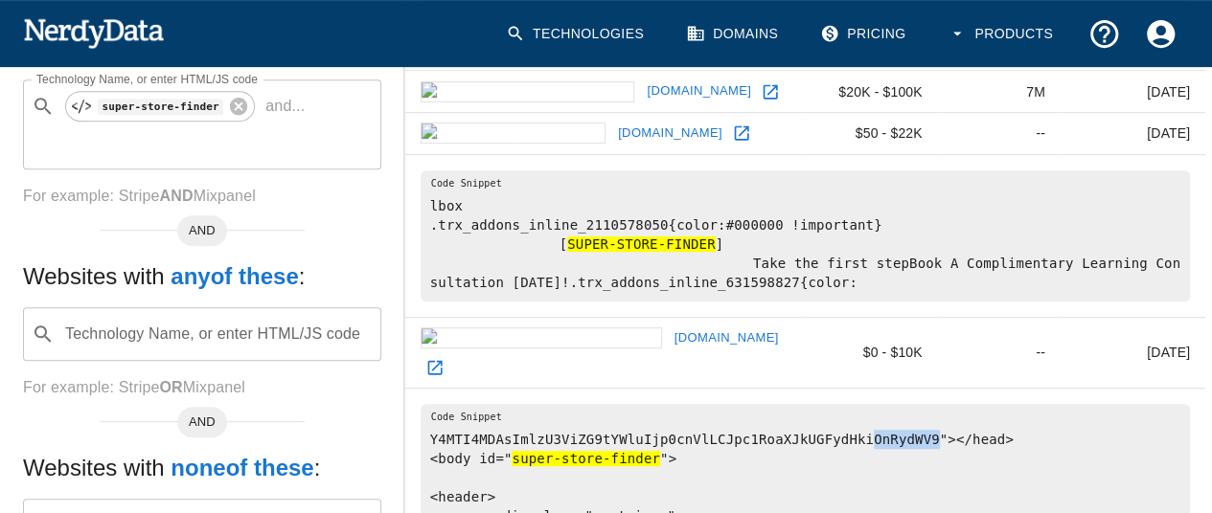
scroll to position [448, 0]
